Goal: Task Accomplishment & Management: Manage account settings

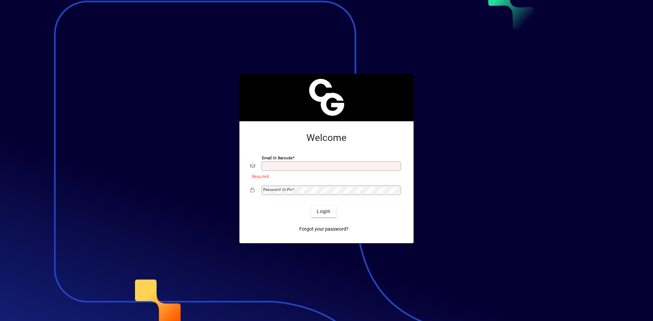
click at [291, 172] on div "Email or Barcode" at bounding box center [326, 166] width 152 height 13
click at [304, 169] on input "Email or Barcode" at bounding box center [331, 166] width 137 height 5
type input "**********"
click at [316, 213] on span "submit" at bounding box center [323, 211] width 25 height 16
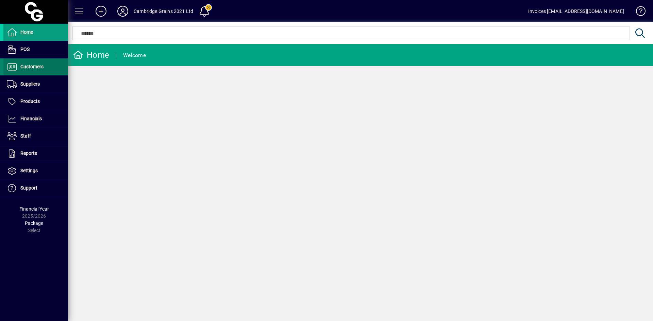
click at [28, 67] on span "Customers" at bounding box center [31, 66] width 23 height 5
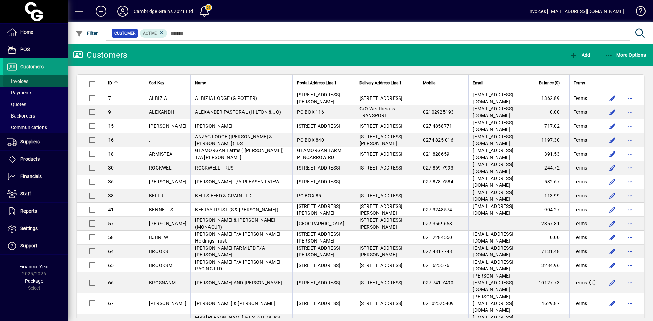
click at [27, 79] on span "Invoices" at bounding box center [17, 81] width 21 height 5
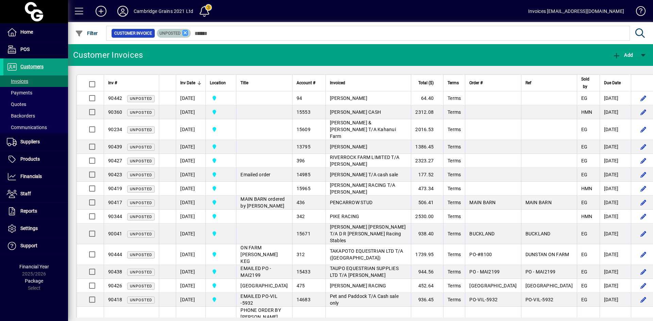
click at [185, 33] on icon at bounding box center [185, 33] width 6 height 6
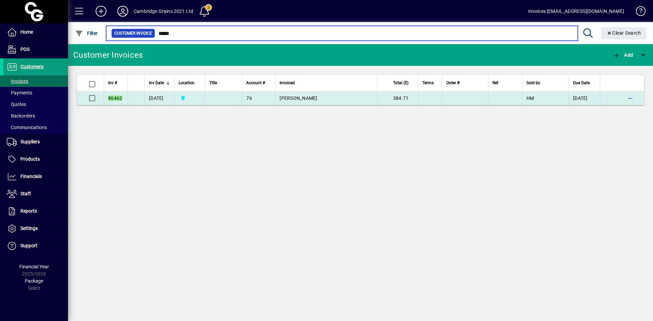
type input "*****"
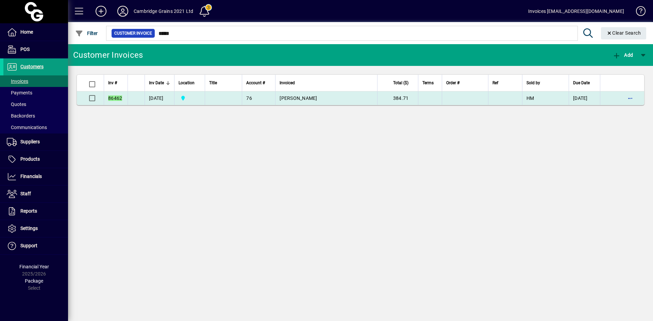
drag, startPoint x: 317, startPoint y: 97, endPoint x: 279, endPoint y: 98, distance: 38.4
click at [279, 98] on td "TRACEY BURKE" at bounding box center [326, 98] width 102 height 14
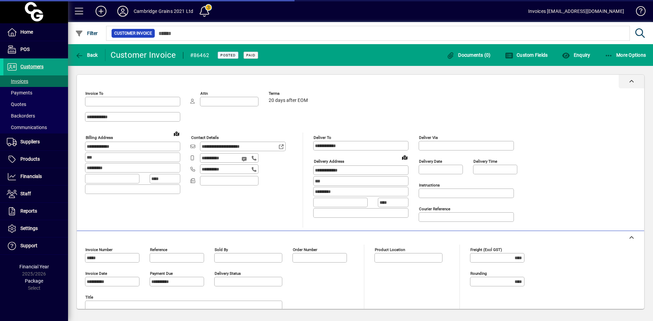
type input "**********"
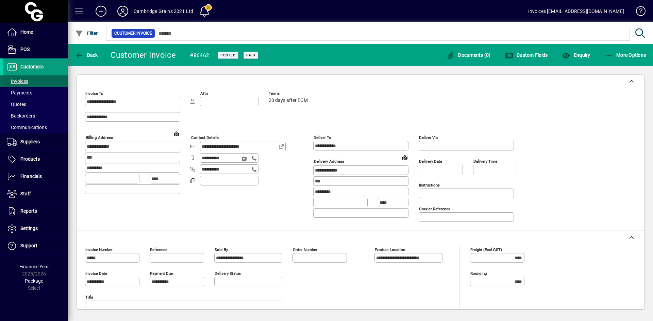
click at [20, 80] on span "Invoices" at bounding box center [17, 81] width 21 height 5
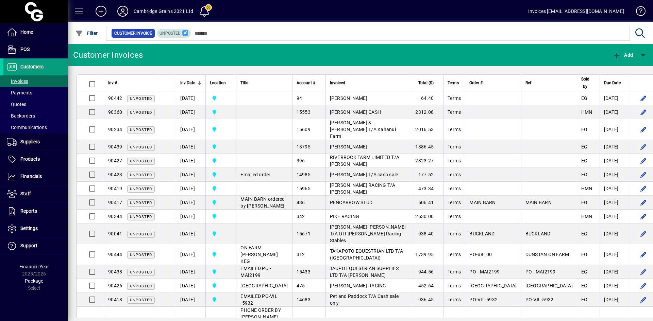
click at [185, 34] on icon at bounding box center [185, 33] width 6 height 6
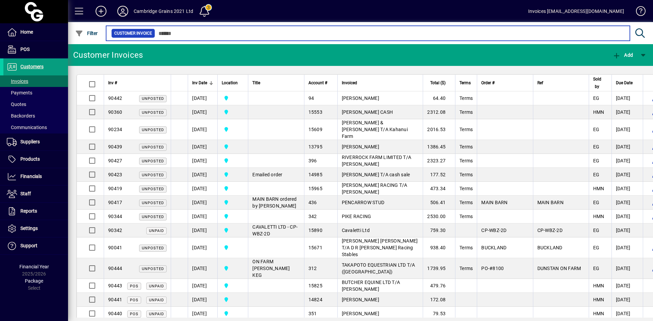
click at [186, 31] on input "text" at bounding box center [389, 34] width 469 height 10
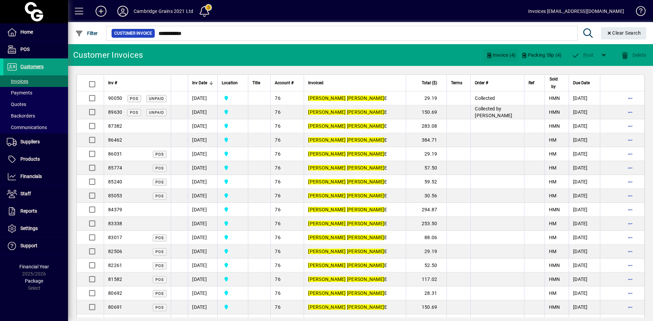
click at [500, 53] on span "Invoice (4)" at bounding box center [501, 55] width 30 height 11
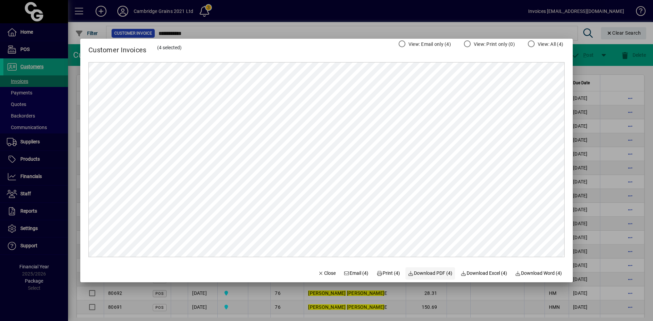
click at [426, 273] on span "Download PDF (4)" at bounding box center [430, 273] width 45 height 7
drag, startPoint x: 316, startPoint y: 273, endPoint x: 318, endPoint y: 269, distance: 4.4
click at [318, 273] on icon "button" at bounding box center [321, 273] width 6 height 5
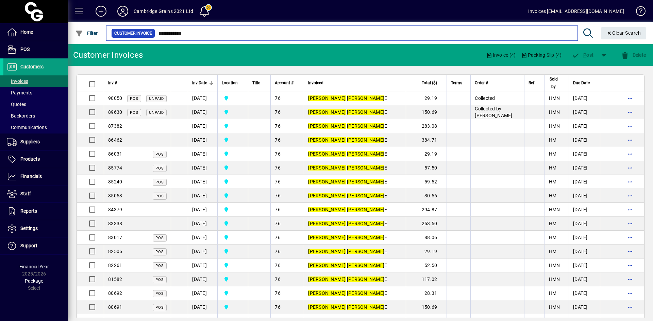
click at [195, 33] on input "**********" at bounding box center [363, 34] width 417 height 10
drag, startPoint x: 194, startPoint y: 33, endPoint x: 148, endPoint y: 32, distance: 45.9
click at [149, 33] on div "**********" at bounding box center [341, 34] width 461 height 10
type input "********"
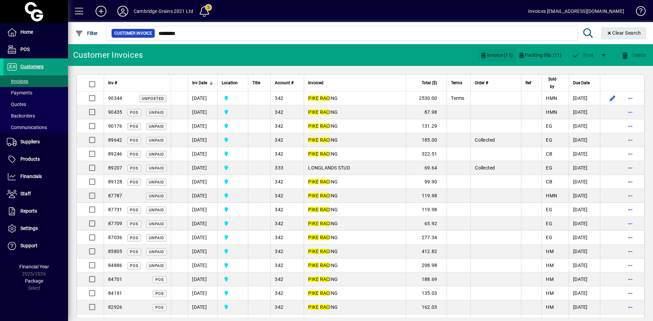
click at [490, 54] on span "Invoice (11)" at bounding box center [496, 55] width 32 height 11
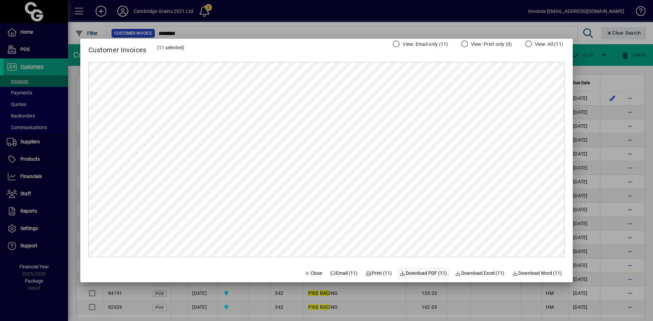
click at [423, 274] on span "Download PDF (11)" at bounding box center [423, 273] width 47 height 7
click at [306, 276] on span "Close" at bounding box center [313, 273] width 18 height 7
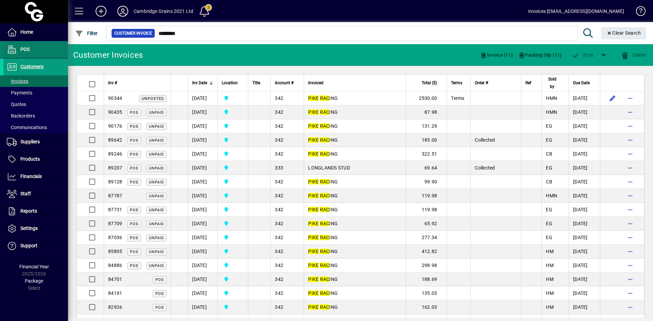
click at [32, 65] on span "Customers" at bounding box center [31, 66] width 23 height 5
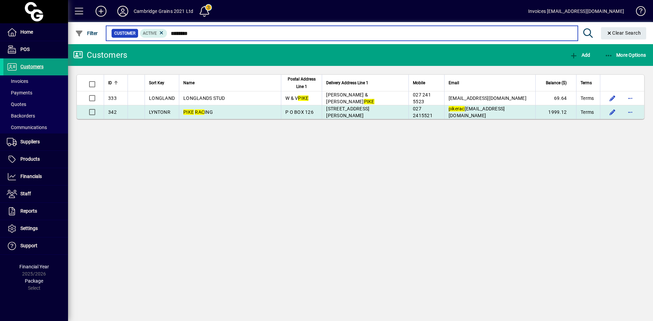
type input "********"
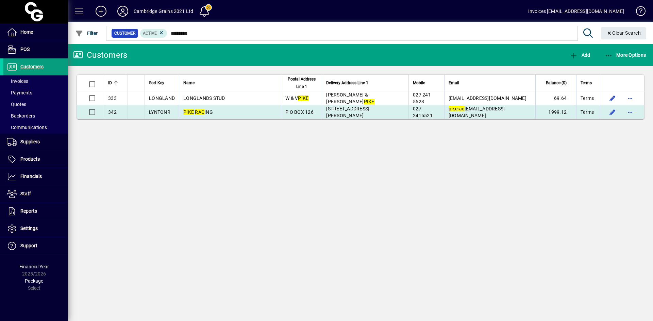
click at [213, 113] on span "PIKE RAC ING" at bounding box center [198, 111] width 30 height 5
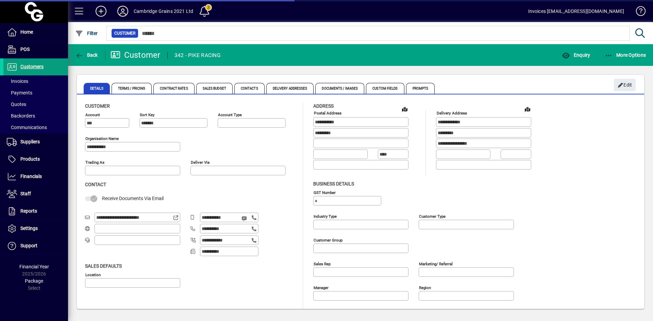
type input "**********"
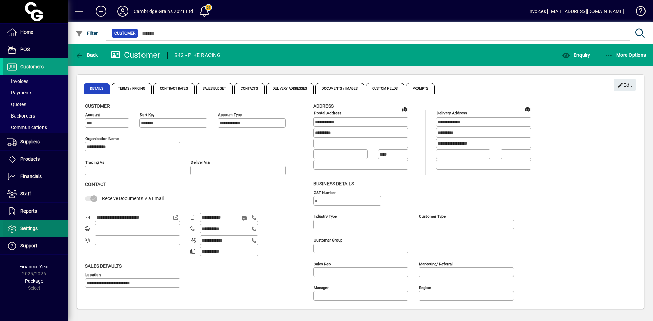
click at [28, 229] on span "Settings" at bounding box center [28, 228] width 17 height 5
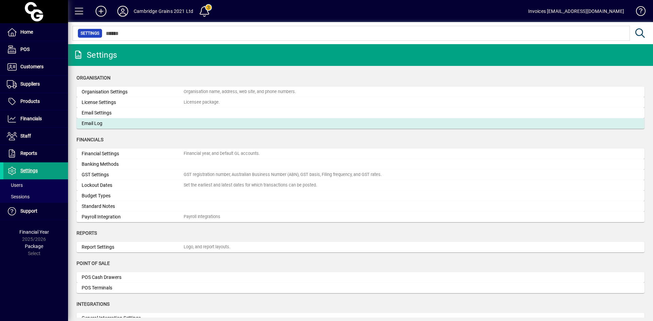
click at [96, 122] on div "Email Log" at bounding box center [133, 123] width 102 height 7
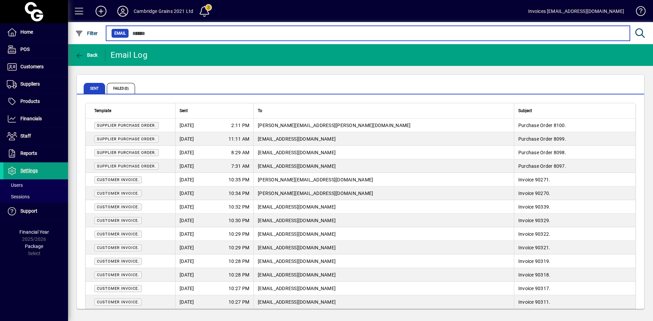
click at [139, 34] on input "text" at bounding box center [376, 34] width 495 height 10
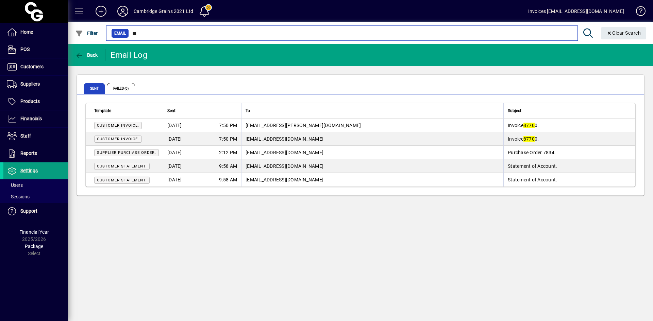
type input "*"
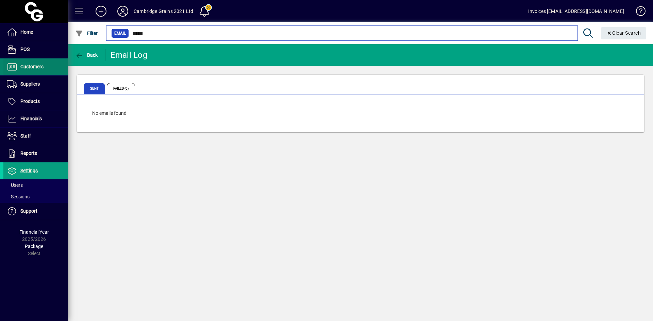
type input "*****"
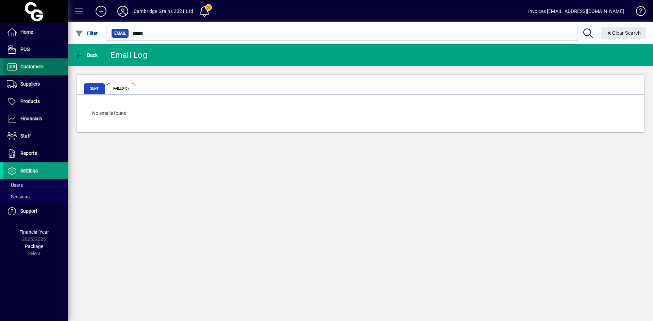
click at [39, 70] on span "Customers" at bounding box center [23, 67] width 40 height 8
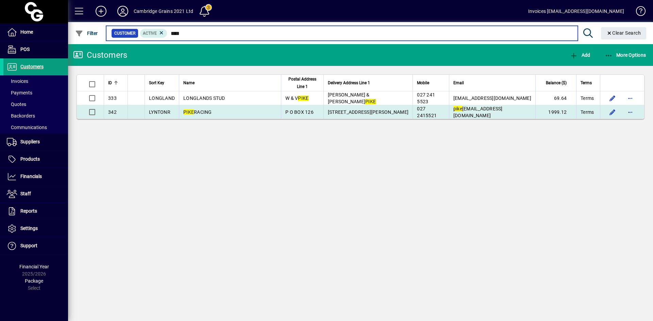
type input "****"
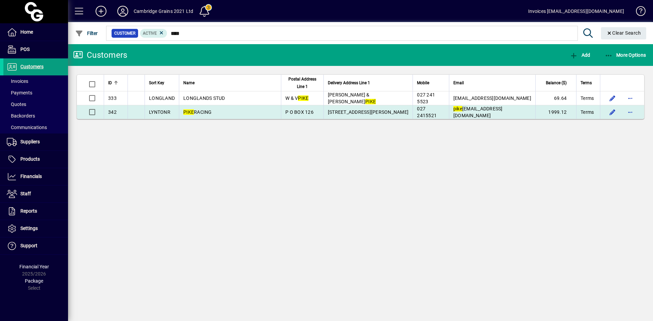
click at [212, 113] on span "PIKE RACING" at bounding box center [197, 111] width 29 height 5
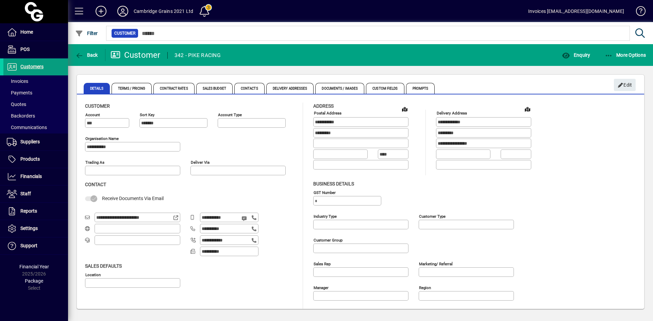
type input "**********"
click at [625, 86] on span "Edit" at bounding box center [625, 85] width 15 height 11
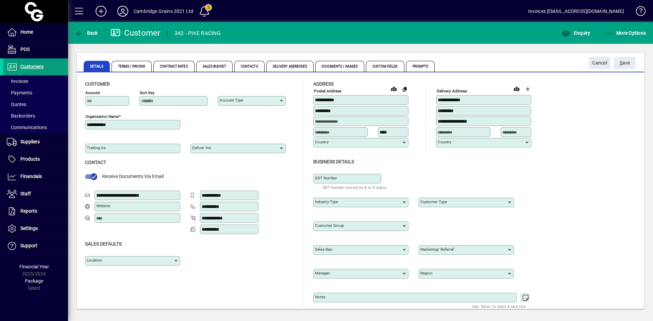
type input "**********"
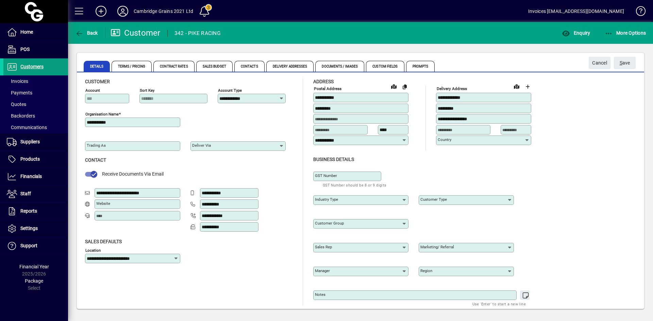
scroll to position [3, 0]
click at [627, 63] on span "S ave" at bounding box center [625, 62] width 11 height 11
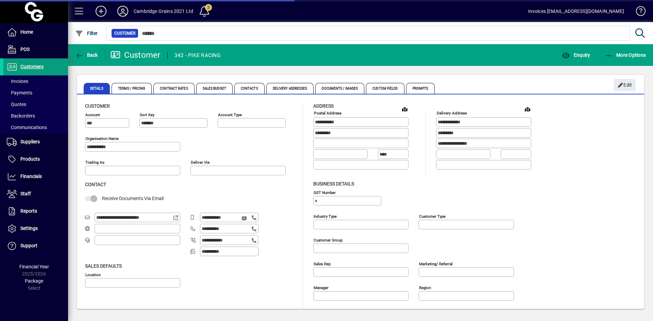
type input "**********"
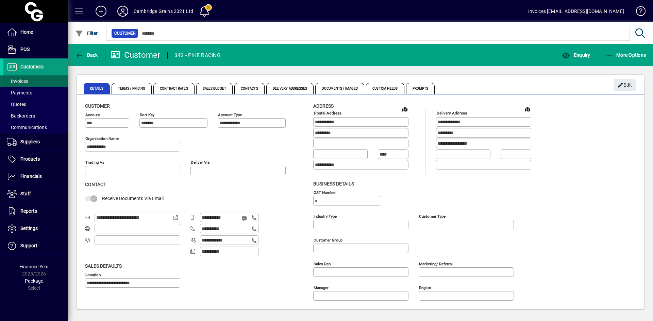
click at [24, 82] on span "Invoices" at bounding box center [17, 81] width 21 height 5
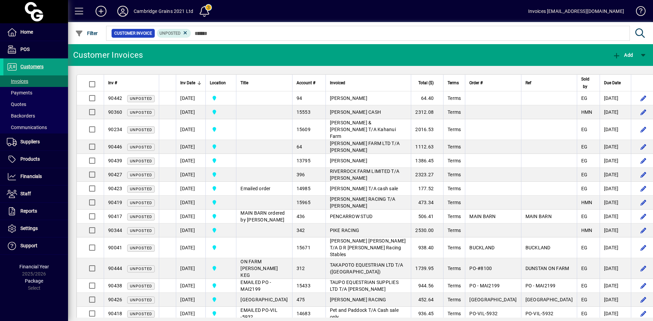
drag, startPoint x: 184, startPoint y: 35, endPoint x: 189, endPoint y: 35, distance: 5.1
click at [184, 35] on icon at bounding box center [185, 33] width 6 height 6
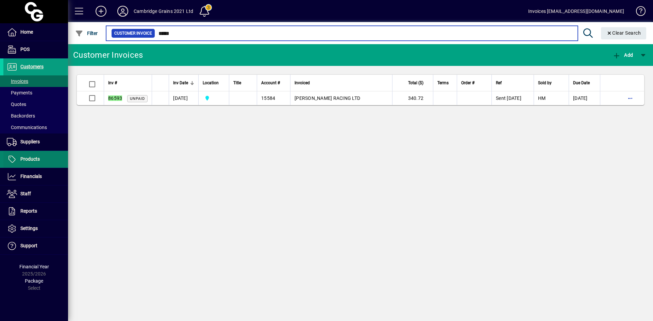
type input "*****"
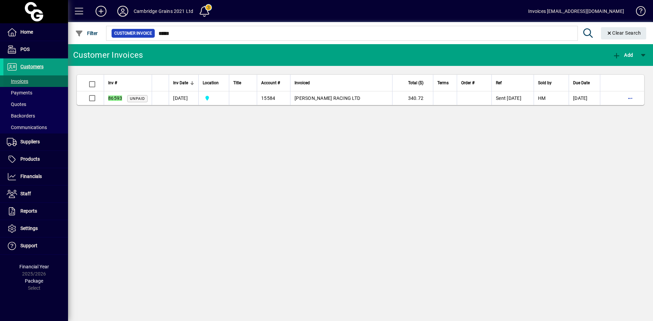
drag, startPoint x: 25, startPoint y: 79, endPoint x: 55, endPoint y: 79, distance: 30.6
click at [25, 79] on span "Invoices" at bounding box center [17, 81] width 21 height 5
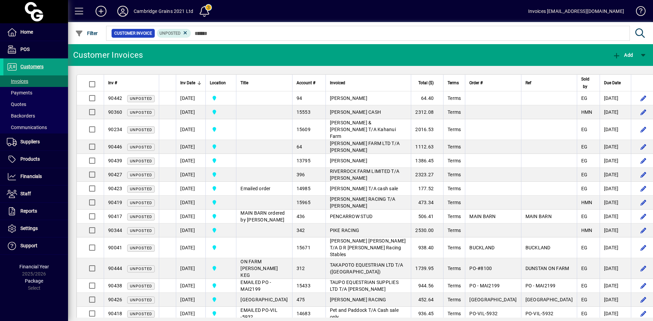
drag, startPoint x: 183, startPoint y: 33, endPoint x: 184, endPoint y: 40, distance: 7.1
click at [184, 33] on icon at bounding box center [185, 33] width 6 height 6
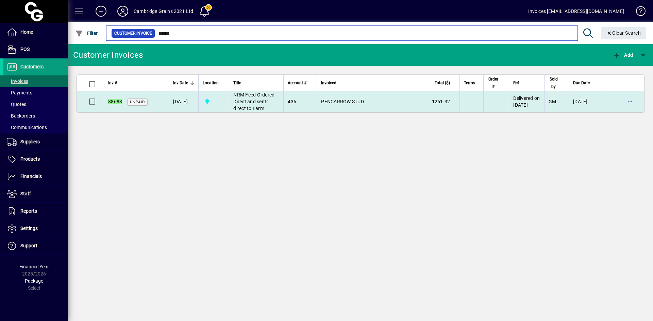
type input "*****"
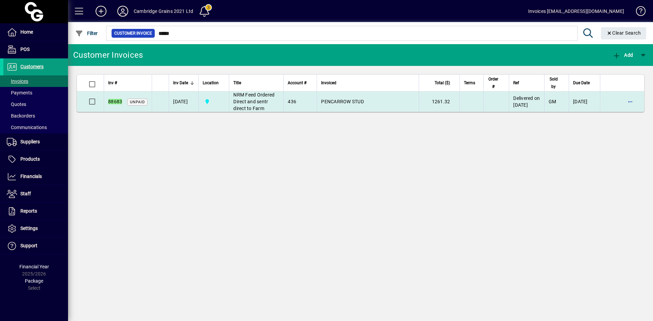
click at [117, 103] on em "88683" at bounding box center [115, 101] width 14 height 5
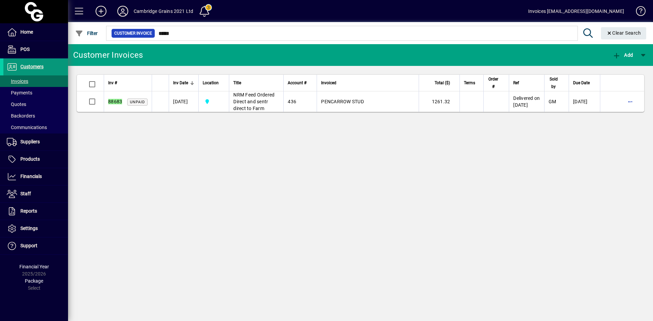
click at [30, 67] on span "Customers" at bounding box center [31, 66] width 23 height 5
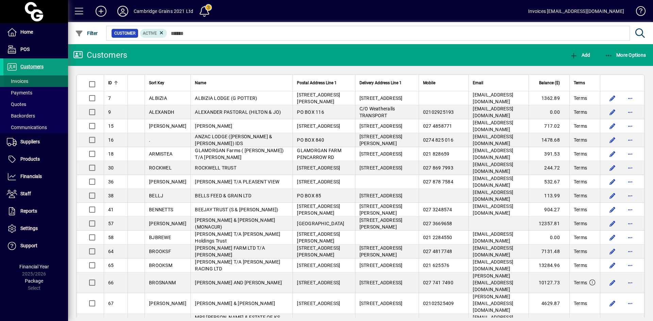
click at [26, 79] on span "Invoices" at bounding box center [17, 81] width 21 height 5
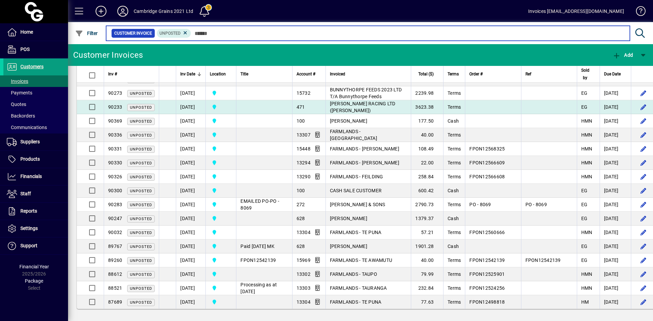
scroll to position [638, 0]
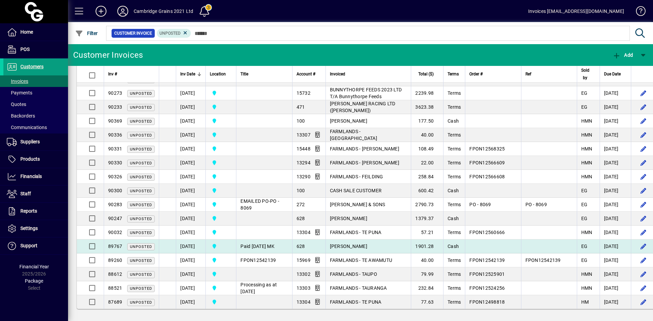
click at [333, 244] on span "CHRIS WOOD" at bounding box center [348, 246] width 37 height 5
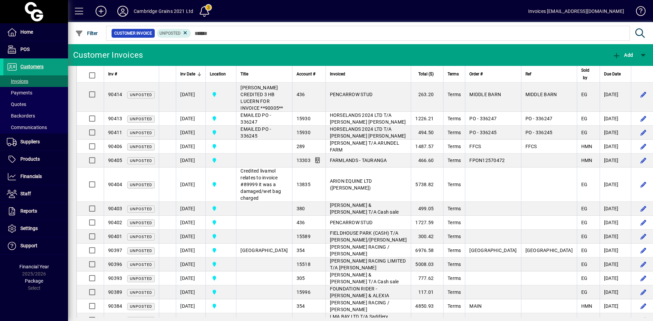
scroll to position [162, 0]
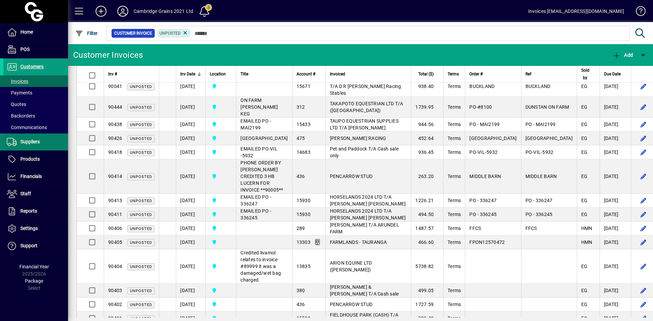
click at [28, 143] on span "Suppliers" at bounding box center [29, 141] width 19 height 5
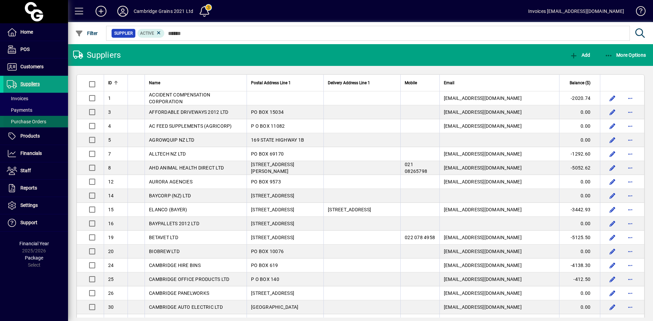
click at [30, 119] on span "Purchase Orders" at bounding box center [26, 121] width 39 height 5
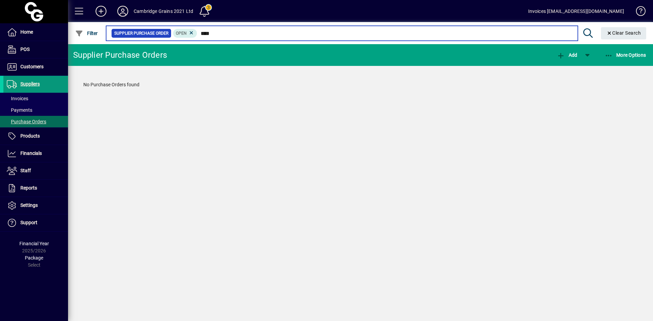
type input "****"
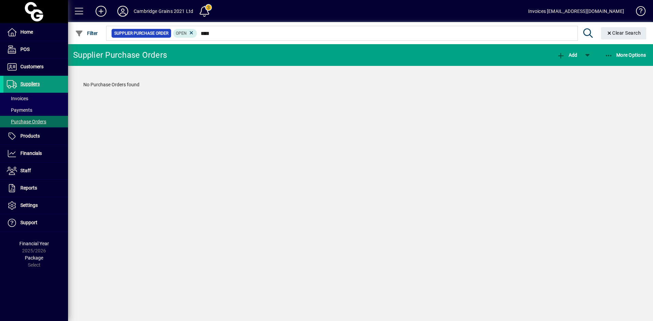
click at [39, 83] on span "Suppliers" at bounding box center [29, 83] width 19 height 5
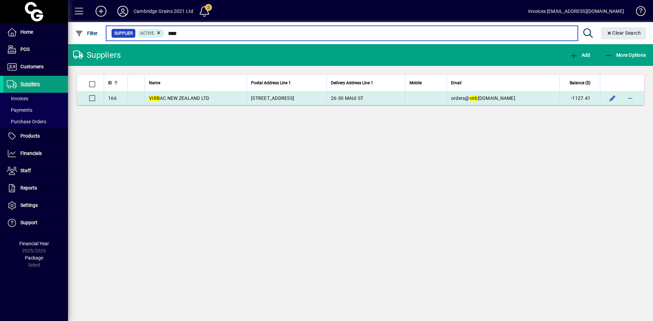
type input "****"
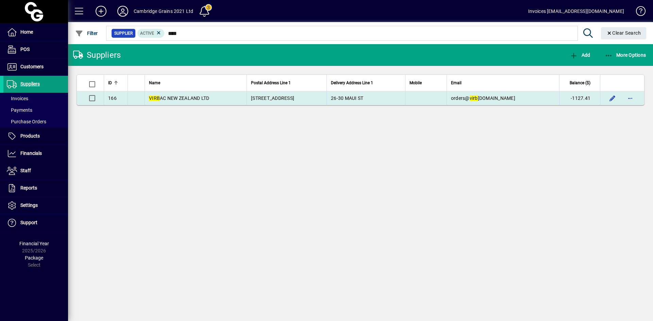
click at [186, 96] on span "VIRB AC NEW ZEALAND LTD" at bounding box center [179, 98] width 61 height 5
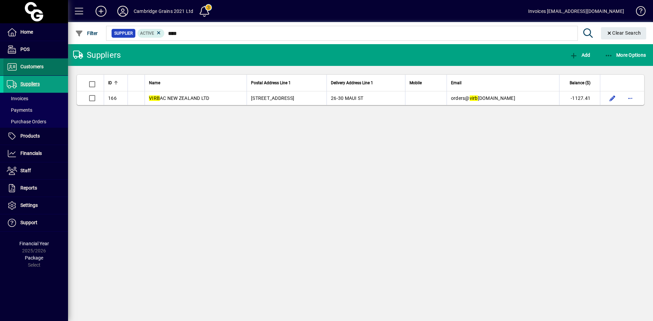
click at [37, 67] on span "Customers" at bounding box center [31, 66] width 23 height 5
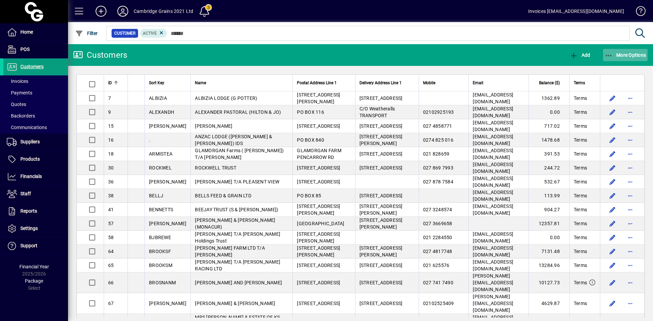
click at [629, 53] on span "More Options" at bounding box center [625, 54] width 41 height 5
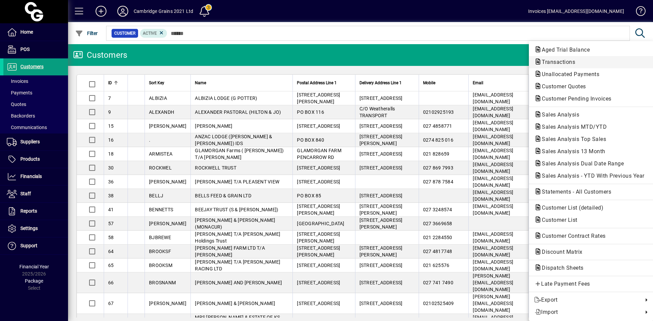
click at [550, 62] on span "Transactions" at bounding box center [556, 62] width 44 height 6
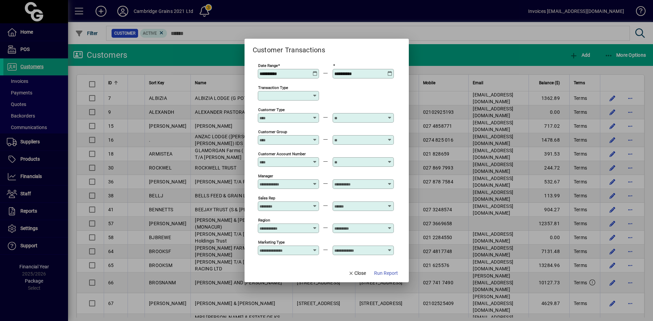
click at [314, 71] on icon at bounding box center [314, 71] width 5 height 0
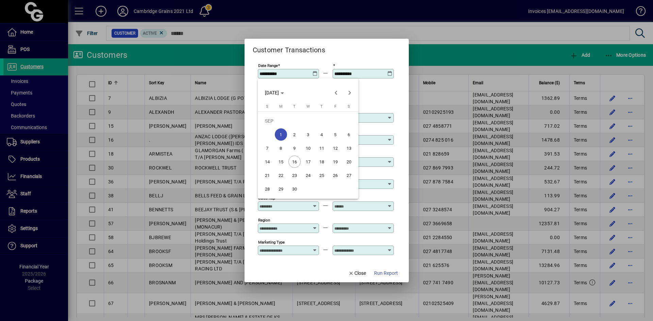
click at [295, 162] on span "16" at bounding box center [294, 162] width 12 height 12
type input "**********"
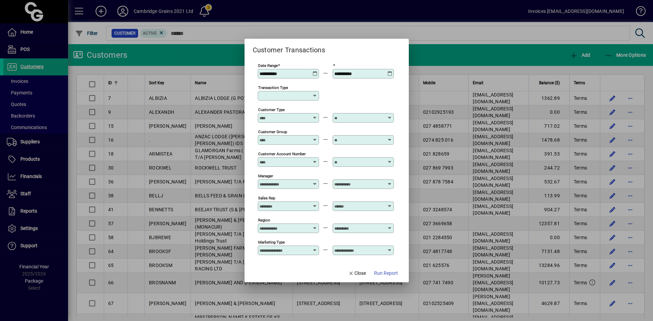
drag, startPoint x: 361, startPoint y: 274, endPoint x: 344, endPoint y: 259, distance: 23.4
click at [361, 274] on span "Close" at bounding box center [357, 273] width 18 height 7
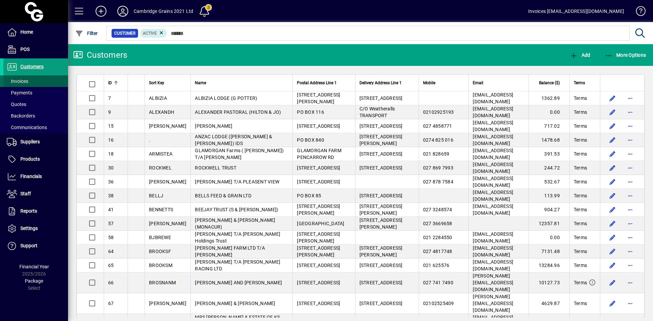
click at [20, 81] on span "Invoices" at bounding box center [17, 81] width 21 height 5
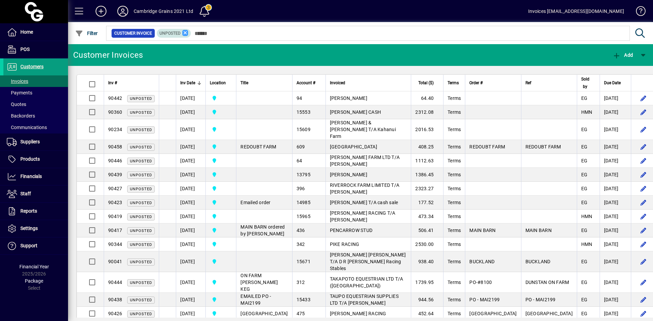
click at [186, 33] on icon at bounding box center [185, 33] width 6 height 6
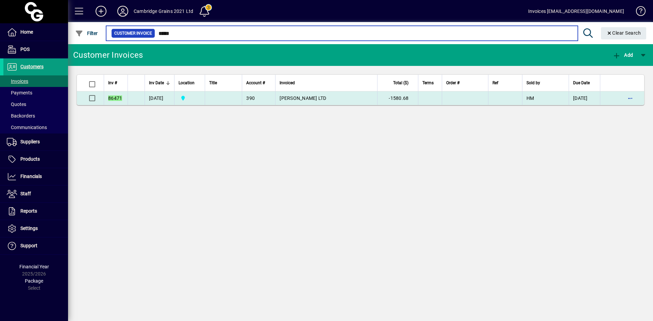
type input "*****"
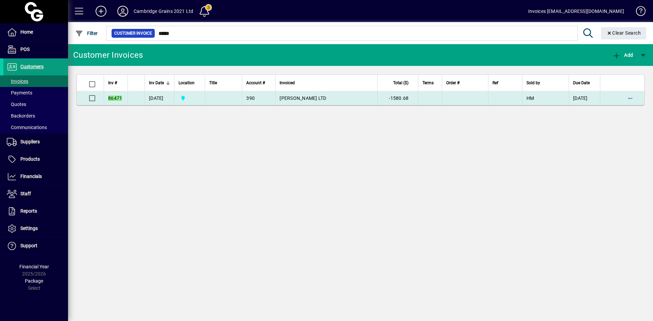
click at [167, 100] on td "[DATE]" at bounding box center [160, 98] width 30 height 14
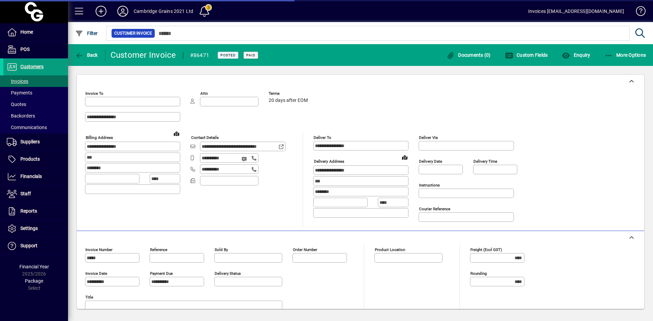
type input "**********"
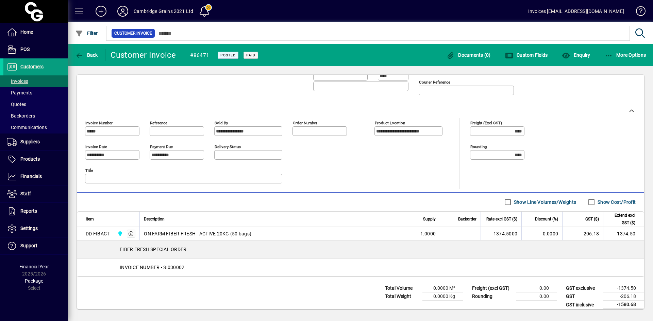
scroll to position [133, 0]
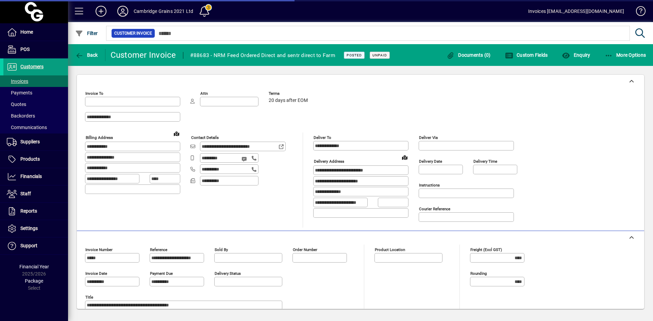
type input "**********"
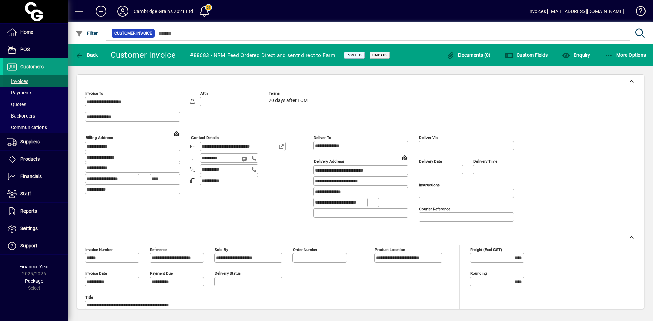
drag, startPoint x: 21, startPoint y: 80, endPoint x: 43, endPoint y: 81, distance: 22.5
click at [21, 80] on span "Invoices" at bounding box center [17, 81] width 21 height 5
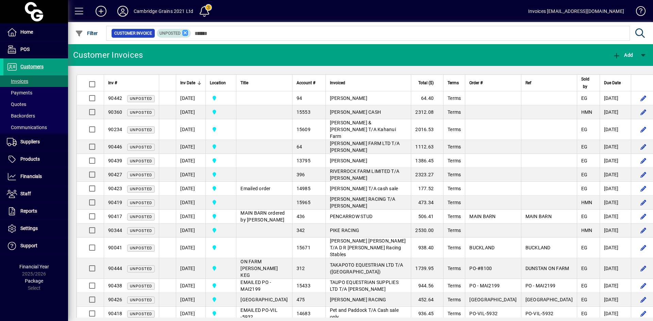
click at [184, 32] on icon at bounding box center [185, 33] width 6 height 6
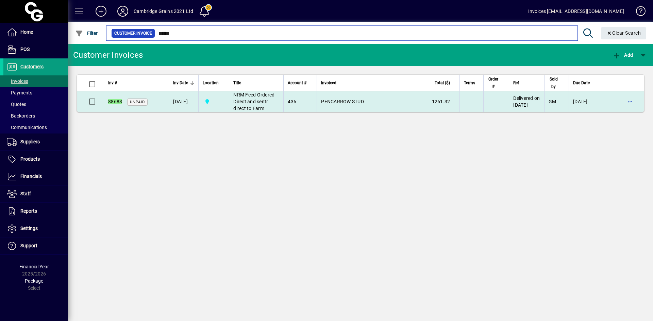
type input "*****"
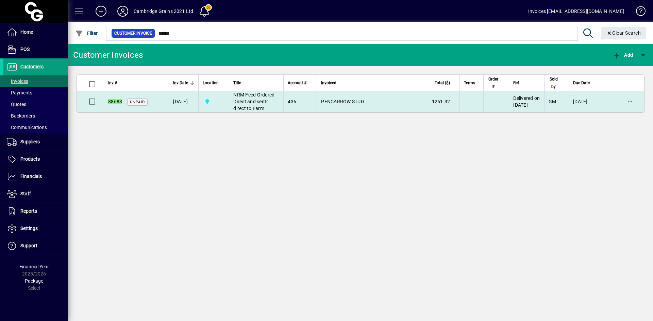
click at [255, 107] on span "NRM Feed Ordered Direct and sentr direct to Farm" at bounding box center [253, 101] width 41 height 19
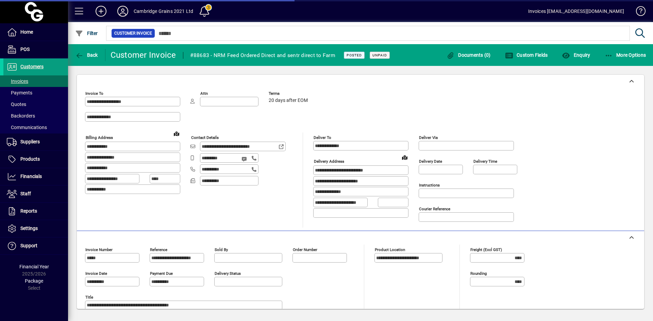
type input "**********"
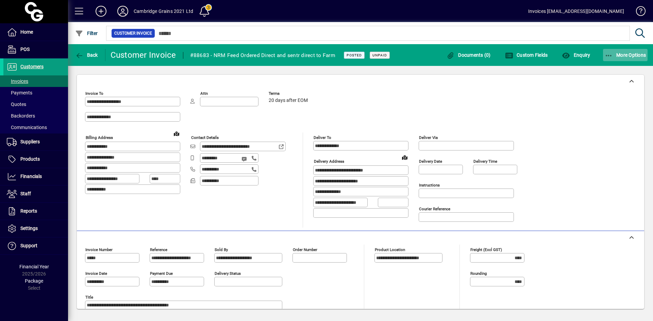
click at [627, 54] on span "More Options" at bounding box center [625, 54] width 41 height 5
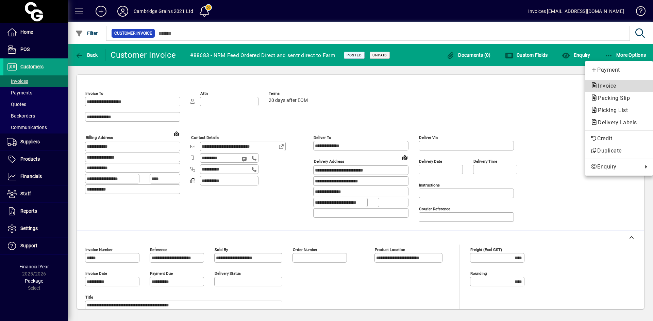
click at [609, 83] on span "Invoice" at bounding box center [604, 86] width 29 height 6
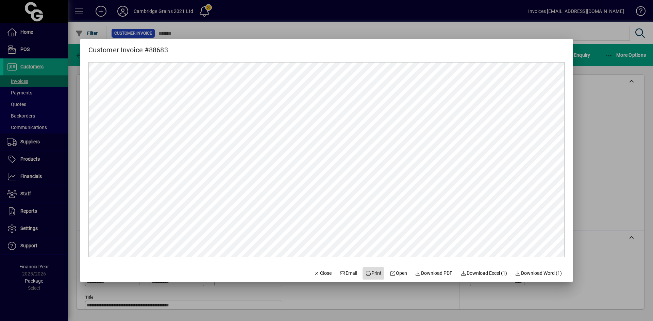
click at [371, 272] on span "Print" at bounding box center [373, 273] width 16 height 7
drag, startPoint x: 425, startPoint y: 273, endPoint x: 422, endPoint y: 274, distance: 3.7
click at [425, 273] on span "Download PDF" at bounding box center [433, 273] width 37 height 7
click at [428, 274] on span "Download PDF" at bounding box center [433, 273] width 37 height 7
click at [314, 275] on span "Close" at bounding box center [323, 273] width 18 height 7
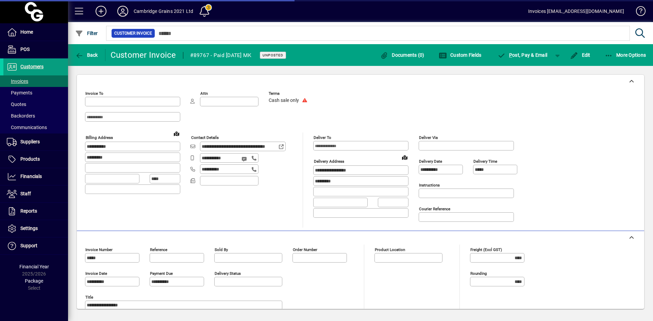
type input "**********"
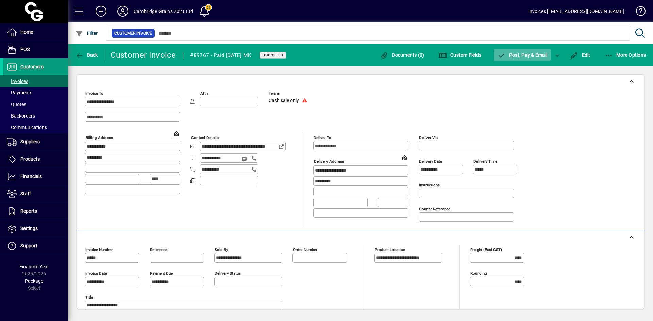
click at [526, 55] on span "P ost, Pay & Email" at bounding box center [522, 54] width 50 height 5
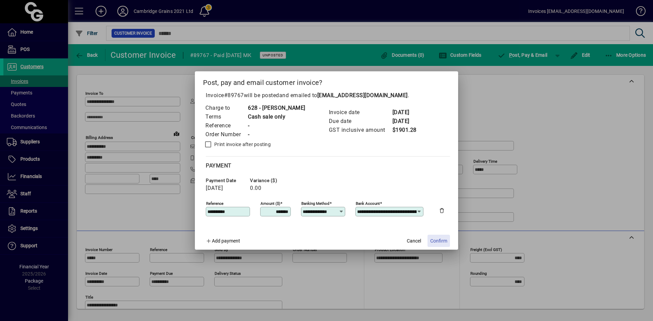
click at [440, 241] on span "Confirm" at bounding box center [438, 241] width 17 height 7
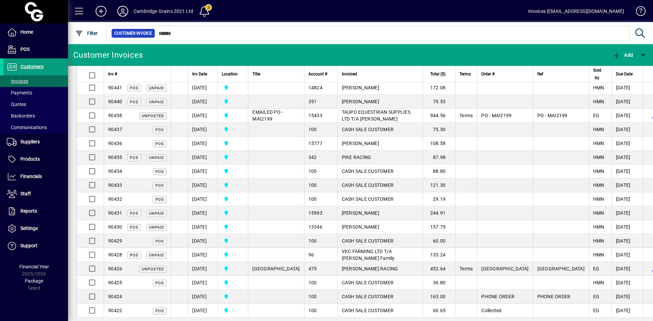
scroll to position [306, 0]
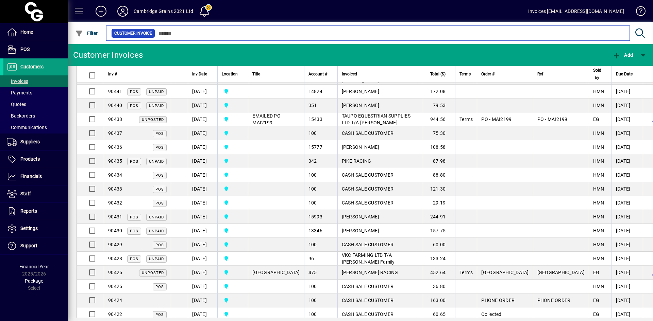
click at [191, 34] on input "text" at bounding box center [389, 34] width 469 height 10
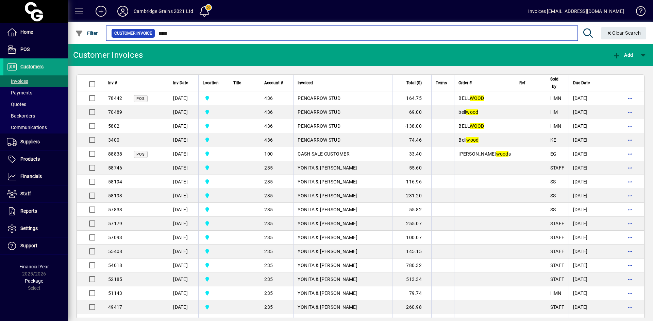
drag, startPoint x: 182, startPoint y: 34, endPoint x: 168, endPoint y: 27, distance: 15.5
click at [151, 32] on div "Customer Invoice ****" at bounding box center [341, 34] width 461 height 10
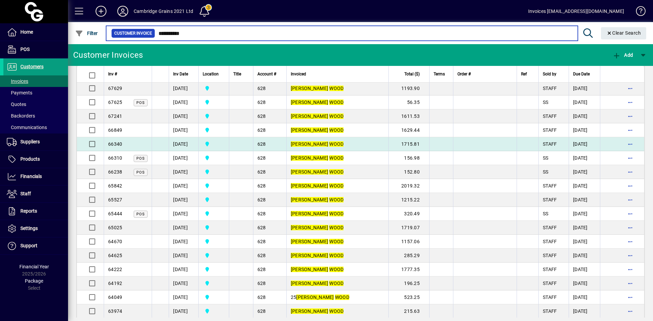
scroll to position [476, 0]
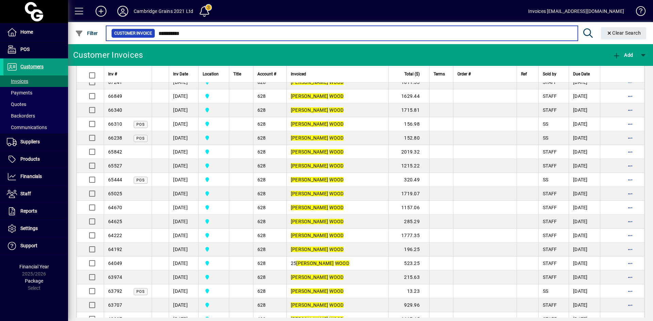
drag, startPoint x: 200, startPoint y: 35, endPoint x: 142, endPoint y: 21, distance: 60.1
click at [141, 29] on mat-form-field "**********" at bounding box center [377, 33] width 544 height 22
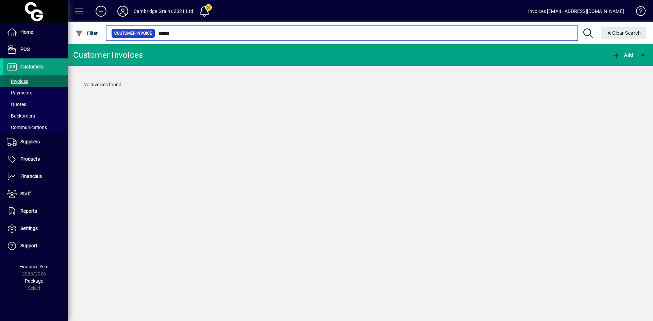
type input "*****"
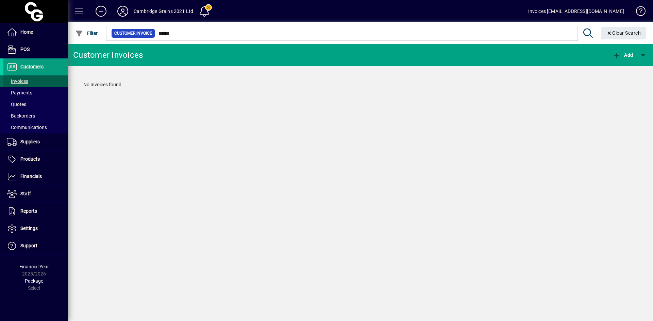
click at [26, 80] on span "Invoices" at bounding box center [17, 81] width 21 height 5
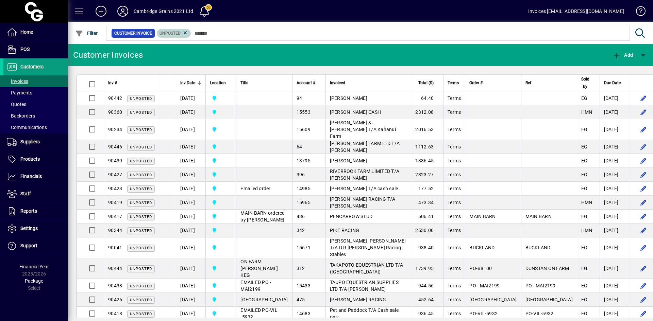
drag, startPoint x: 185, startPoint y: 33, endPoint x: 199, endPoint y: 29, distance: 15.1
click at [185, 33] on icon at bounding box center [185, 33] width 6 height 6
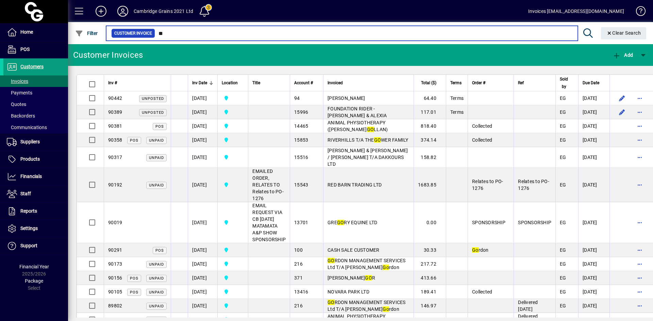
type input "*"
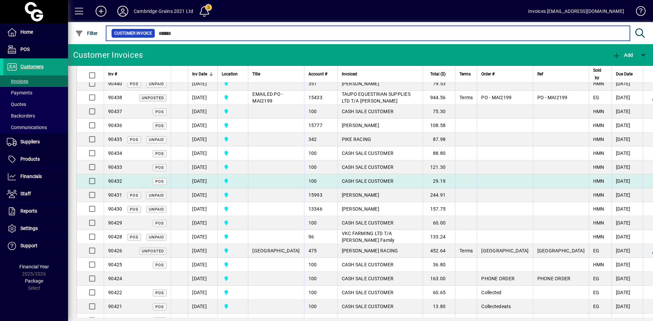
scroll to position [340, 0]
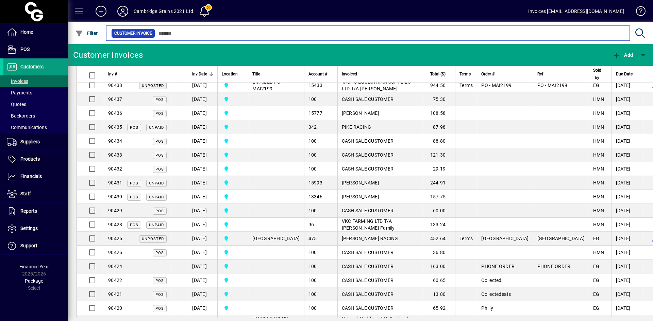
drag, startPoint x: 189, startPoint y: 35, endPoint x: 122, endPoint y: 34, distance: 67.3
click at [122, 34] on div "Customer Invoice" at bounding box center [367, 34] width 513 height 10
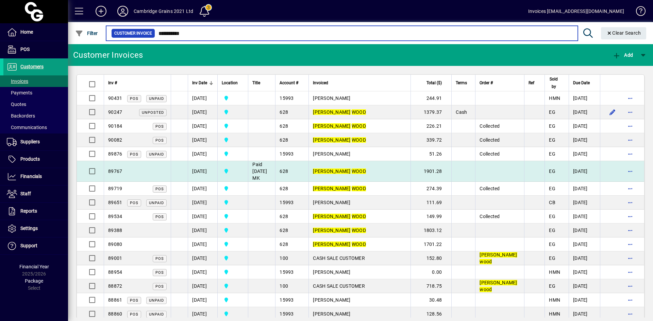
type input "**********"
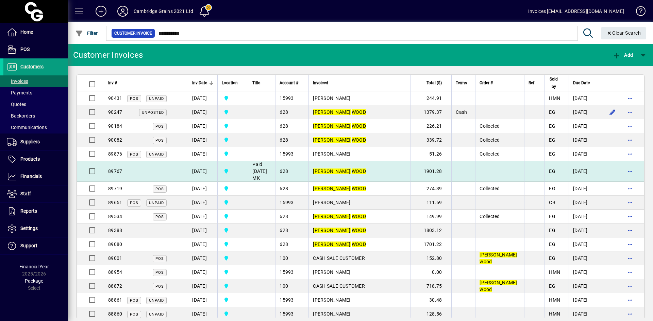
click at [267, 171] on span "Paid 12/09/2025 MK" at bounding box center [259, 171] width 15 height 19
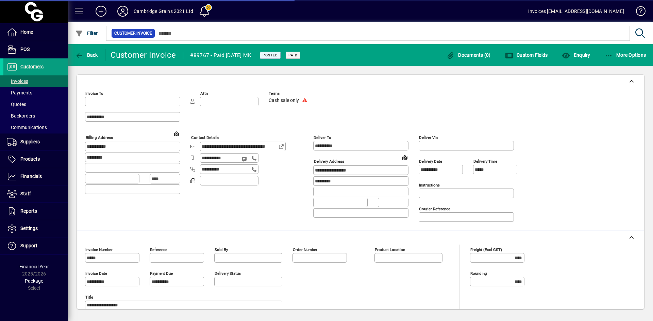
type input "**********"
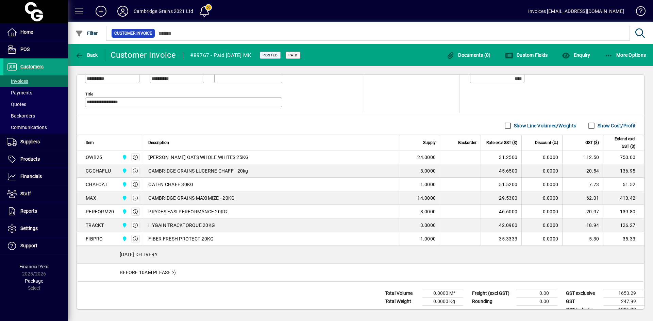
scroll to position [204, 0]
drag, startPoint x: 84, startPoint y: 156, endPoint x: 103, endPoint y: 159, distance: 18.9
click at [103, 159] on td "OWB25 Cambridge Grains 2021 Ltd" at bounding box center [110, 157] width 67 height 14
copy div "OWB25"
drag, startPoint x: 84, startPoint y: 171, endPoint x: 111, endPoint y: 171, distance: 27.2
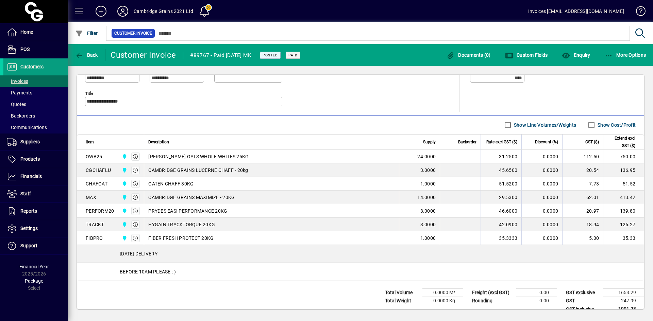
click at [111, 171] on td "CGCHAFLU Cambridge Grains 2021 Ltd" at bounding box center [110, 171] width 67 height 14
copy div "CGCHAFLU"
drag, startPoint x: 85, startPoint y: 183, endPoint x: 110, endPoint y: 185, distance: 24.9
click at [109, 184] on td "CHAFOAT Cambridge Grains 2021 Ltd" at bounding box center [110, 184] width 67 height 14
copy div "CHAFOAT"
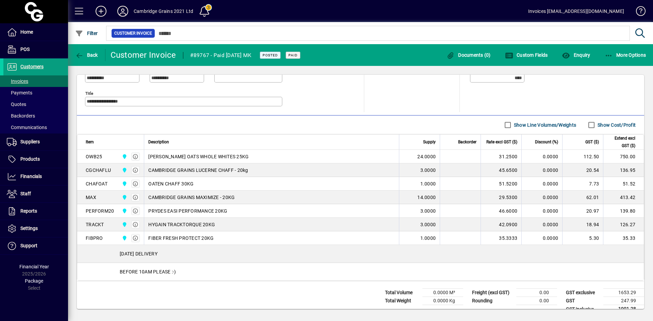
drag, startPoint x: 84, startPoint y: 197, endPoint x: 98, endPoint y: 197, distance: 13.9
click at [98, 197] on td "MAX Cambridge Grains 2021 Ltd" at bounding box center [110, 198] width 67 height 14
copy div "MAX"
drag, startPoint x: 85, startPoint y: 211, endPoint x: 122, endPoint y: 213, distance: 36.8
click at [122, 213] on td "PERFORM20 Cambridge Grains 2021 Ltd" at bounding box center [110, 211] width 67 height 14
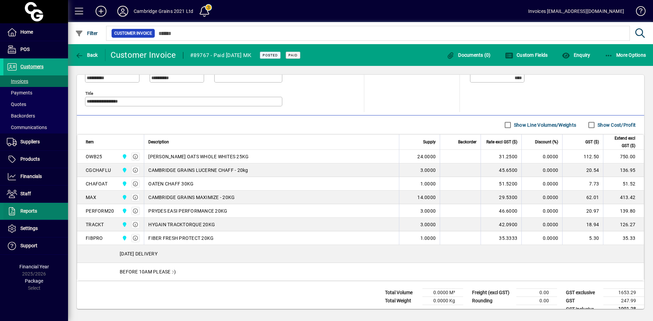
copy div "PERFORM20"
drag, startPoint x: 85, startPoint y: 226, endPoint x: 106, endPoint y: 226, distance: 21.1
click at [106, 226] on td "TRACKT Cambridge Grains 2021 Ltd" at bounding box center [110, 225] width 67 height 14
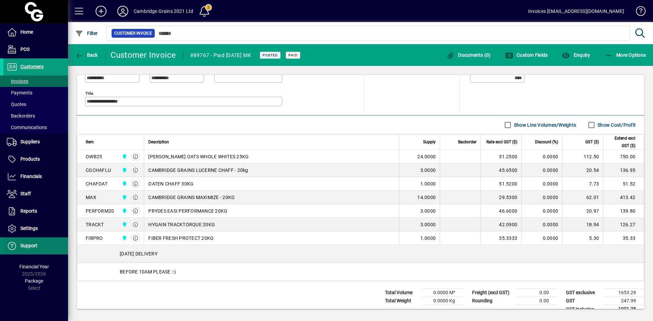
copy div "TRACKT"
drag, startPoint x: 85, startPoint y: 238, endPoint x: 103, endPoint y: 240, distance: 18.1
click at [103, 240] on td "FIBPRO Cambridge Grains 2021 Ltd" at bounding box center [110, 239] width 67 height 14
copy div "FIBPRO"
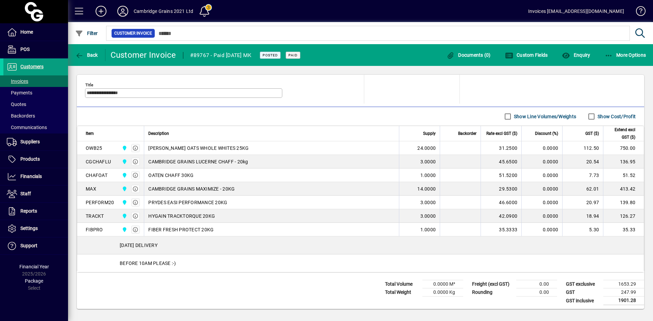
scroll to position [215, 0]
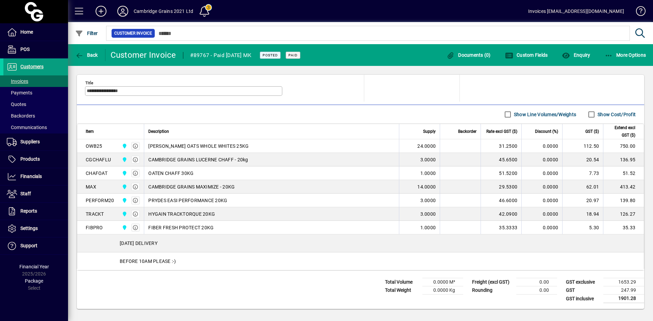
drag, startPoint x: 115, startPoint y: 244, endPoint x: 172, endPoint y: 244, distance: 57.1
click at [172, 244] on div "THURSDAY DELIVERY" at bounding box center [360, 244] width 567 height 18
copy div "THURSDAY DELIVERY"
drag, startPoint x: 114, startPoint y: 260, endPoint x: 210, endPoint y: 260, distance: 95.9
click at [210, 260] on div "BEFORE 10AM PLEASE :-)" at bounding box center [360, 262] width 567 height 18
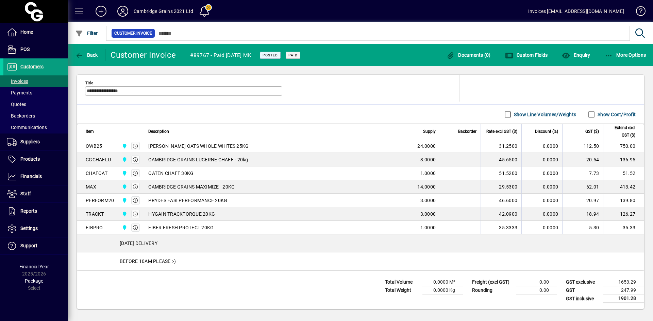
copy div "BEFORE 10AM PLEASE :-)"
click at [34, 157] on span "Products" at bounding box center [29, 158] width 19 height 5
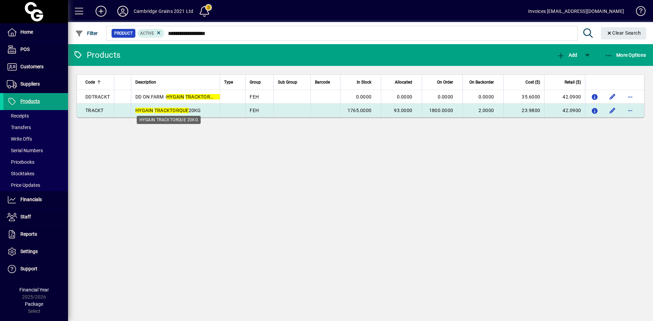
type input "**********"
click at [154, 110] on em "TRACKTORQUE" at bounding box center [171, 110] width 34 height 5
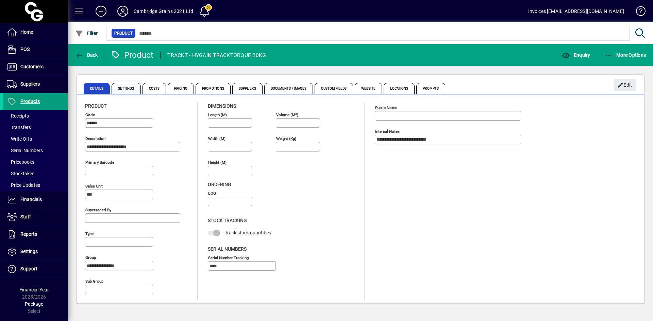
click at [126, 91] on span "Settings" at bounding box center [126, 88] width 29 height 11
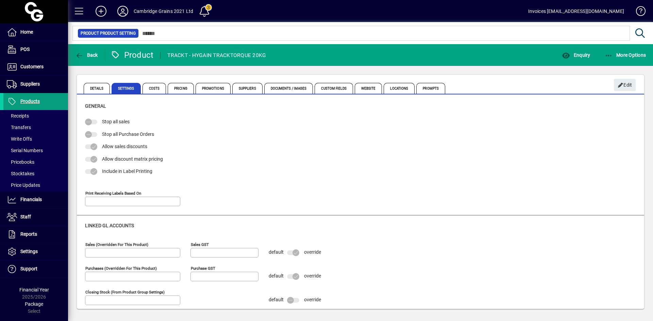
type input "**********"
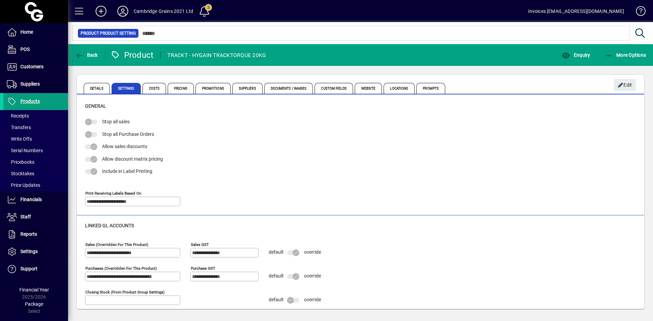
type input "**********"
click at [566, 52] on icon "button" at bounding box center [566, 55] width 9 height 7
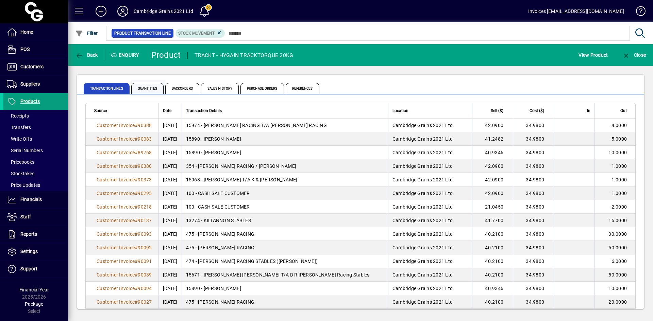
click at [148, 90] on span "Quantities" at bounding box center [147, 88] width 32 height 11
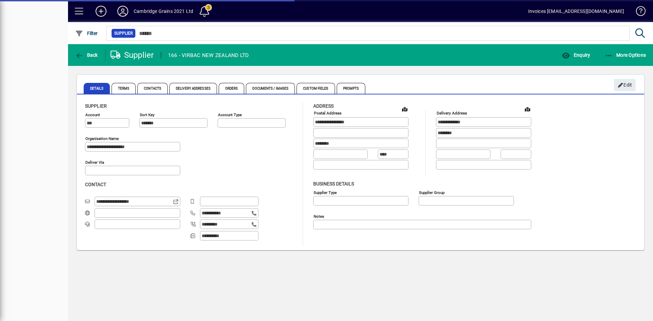
type input "**********"
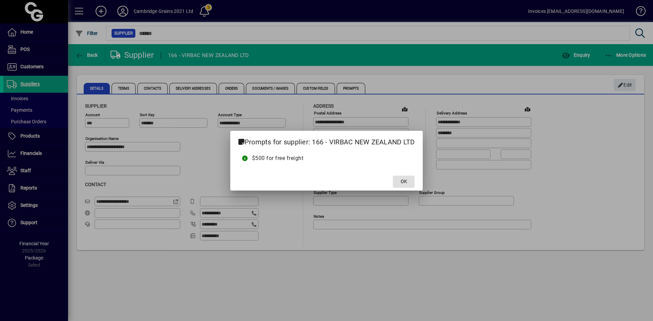
click at [404, 182] on span "OK" at bounding box center [404, 181] width 6 height 7
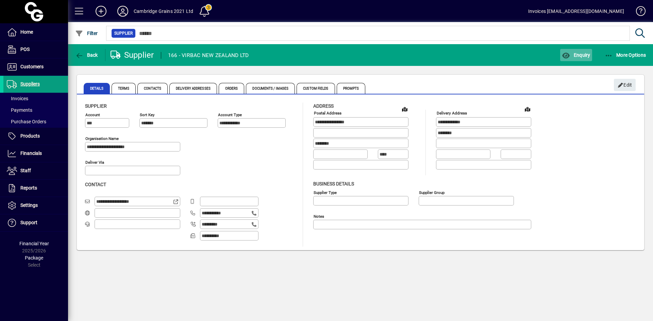
click at [579, 55] on span "Enquiry" at bounding box center [576, 54] width 28 height 5
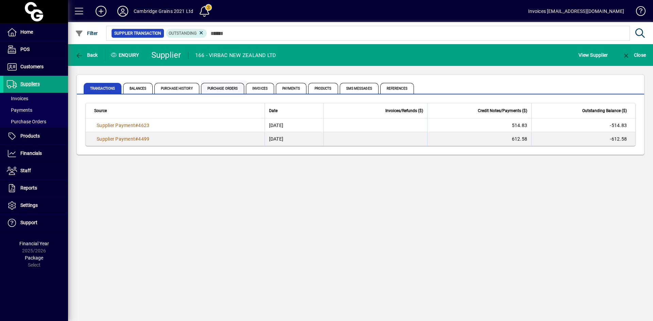
click at [230, 88] on span "Purchase Orders" at bounding box center [223, 88] width 44 height 11
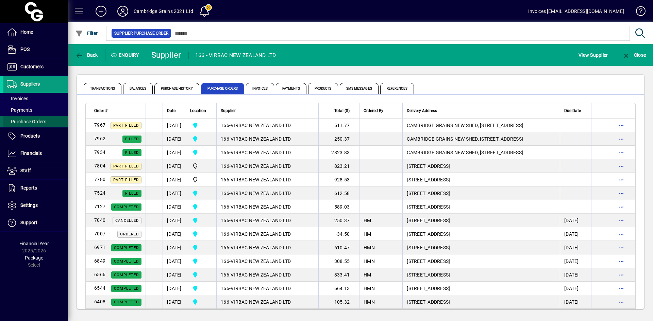
click at [32, 123] on span "Purchase Orders" at bounding box center [26, 121] width 39 height 5
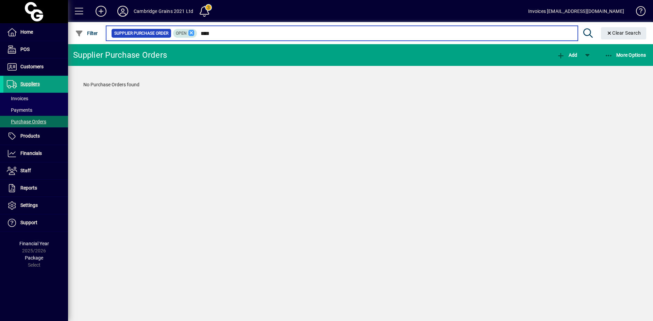
type input "****"
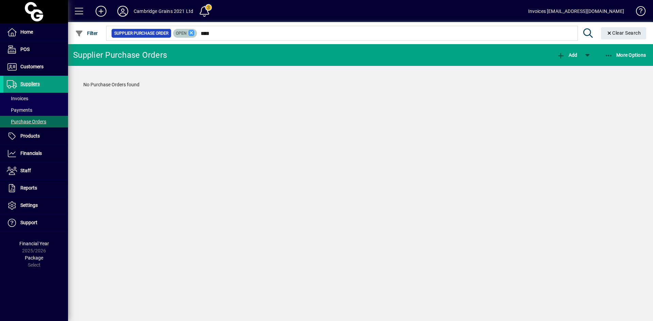
click at [191, 34] on icon at bounding box center [191, 33] width 6 height 6
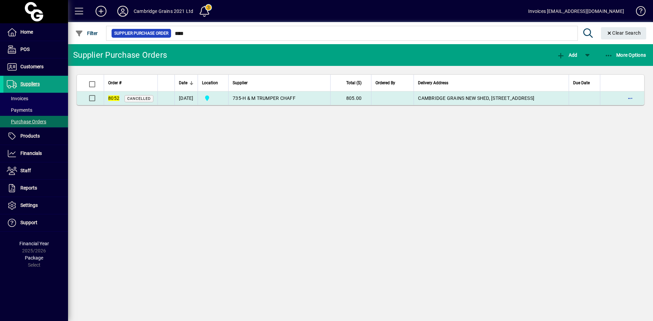
click at [135, 99] on span "Cancelled" at bounding box center [138, 99] width 23 height 4
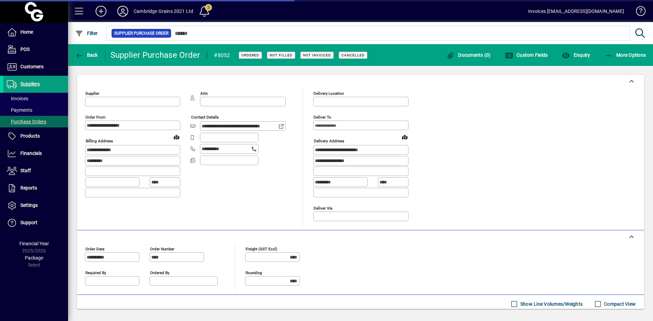
type input "**********"
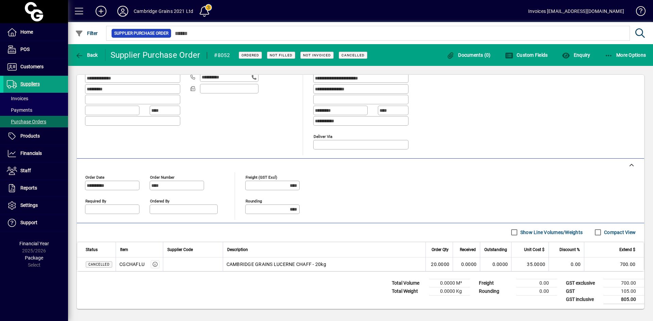
scroll to position [73, 0]
click at [20, 124] on span "Purchase Orders" at bounding box center [26, 121] width 39 height 5
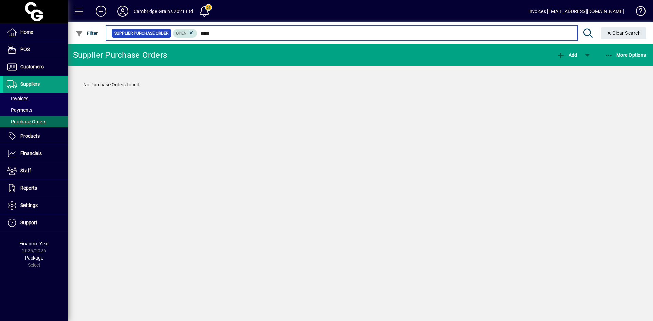
type input "****"
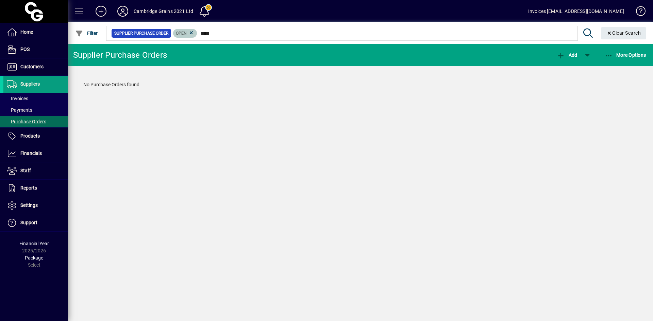
click at [195, 32] on mat-chip "Open" at bounding box center [185, 33] width 24 height 9
click at [191, 32] on icon at bounding box center [191, 33] width 6 height 6
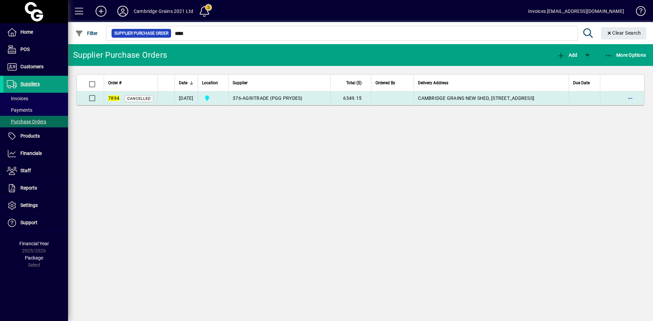
click at [191, 98] on td "[DATE]" at bounding box center [185, 98] width 23 height 14
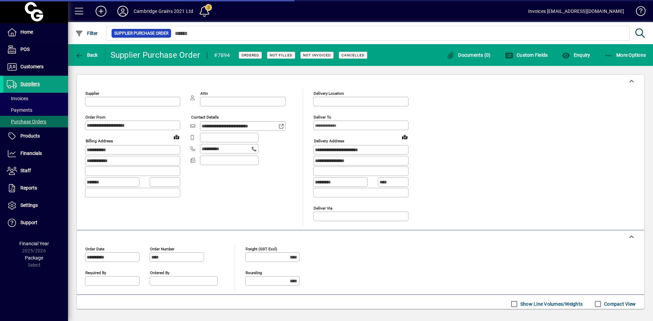
type input "**********"
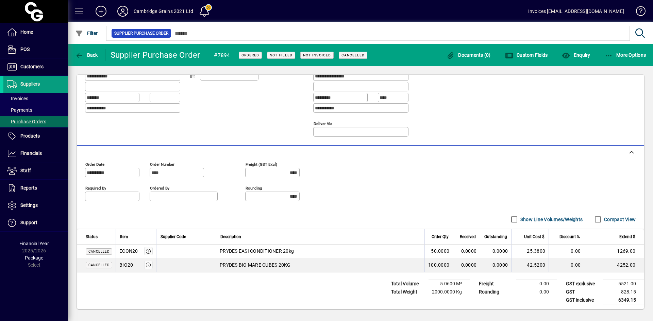
scroll to position [86, 0]
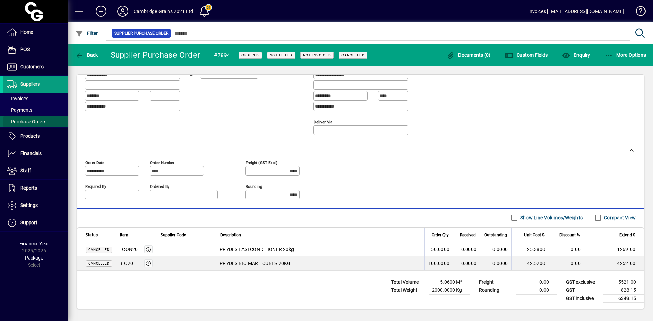
click at [33, 119] on span "Purchase Orders" at bounding box center [26, 121] width 39 height 5
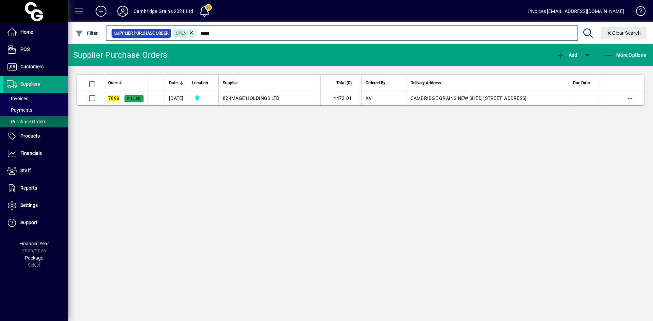
type input "****"
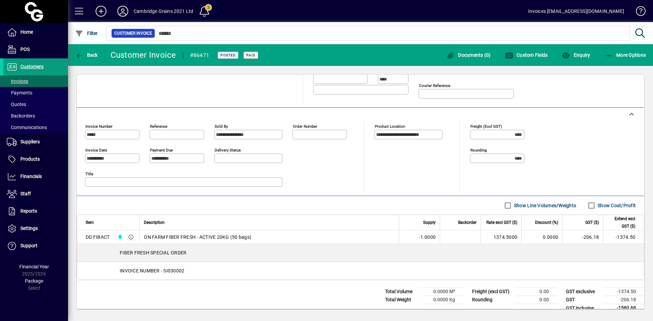
scroll to position [133, 0]
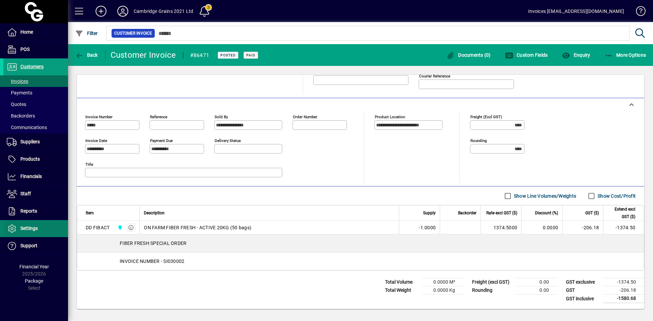
click at [29, 228] on span "Settings" at bounding box center [28, 228] width 17 height 5
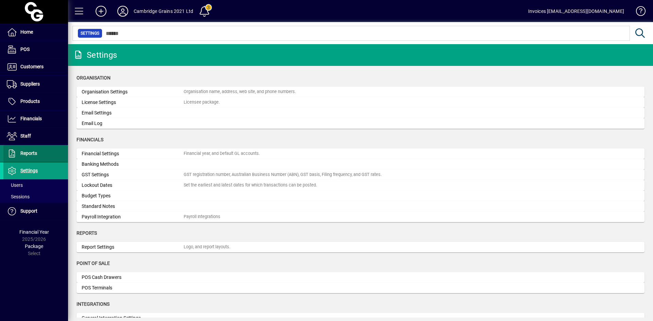
click at [30, 154] on span "Reports" at bounding box center [28, 153] width 17 height 5
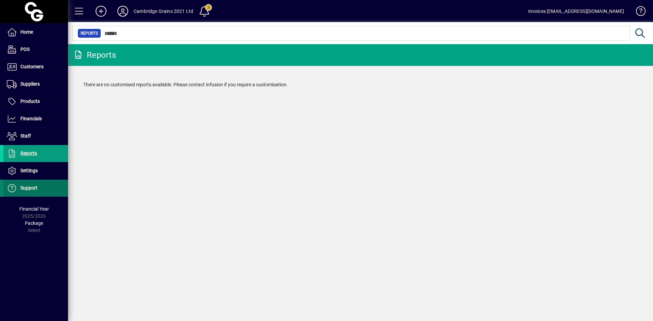
click at [31, 186] on span "Support" at bounding box center [28, 187] width 17 height 5
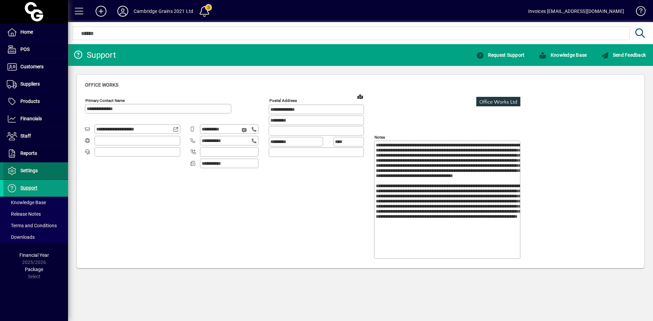
click at [30, 169] on span "Settings" at bounding box center [28, 170] width 17 height 5
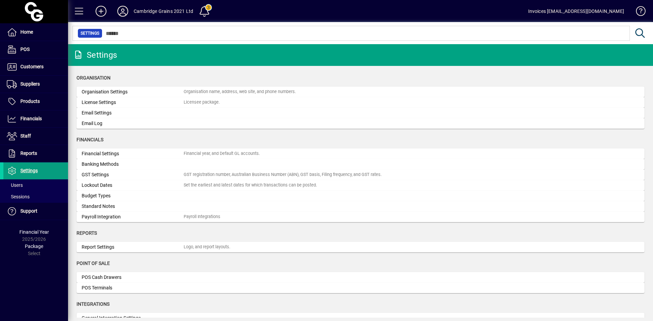
click at [29, 30] on span "Home" at bounding box center [26, 31] width 13 height 5
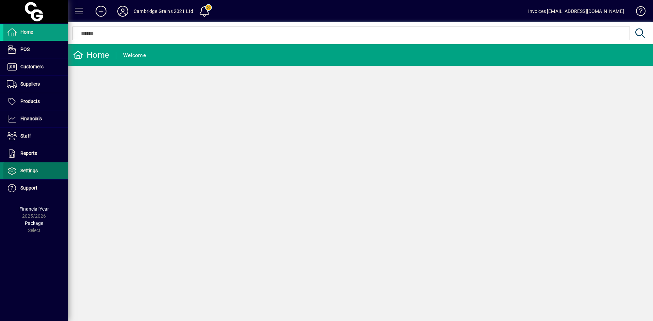
click at [26, 172] on span "Settings" at bounding box center [28, 170] width 17 height 5
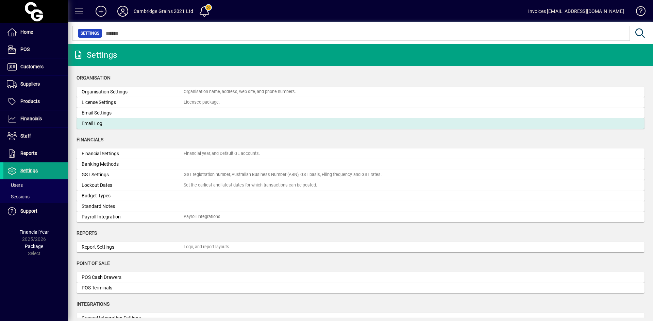
click at [99, 122] on div "Email Log" at bounding box center [133, 123] width 102 height 7
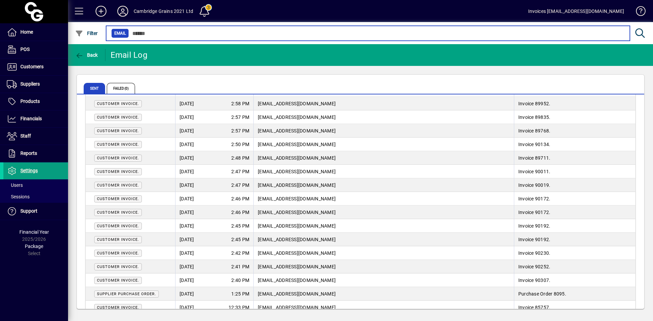
scroll to position [476, 0]
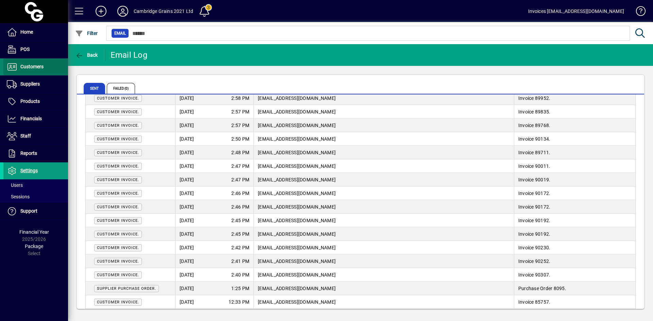
click at [24, 66] on span "Customers" at bounding box center [31, 66] width 23 height 5
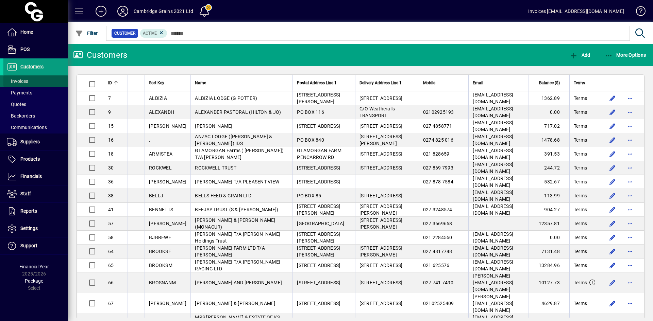
click at [17, 82] on span "Invoices" at bounding box center [17, 81] width 21 height 5
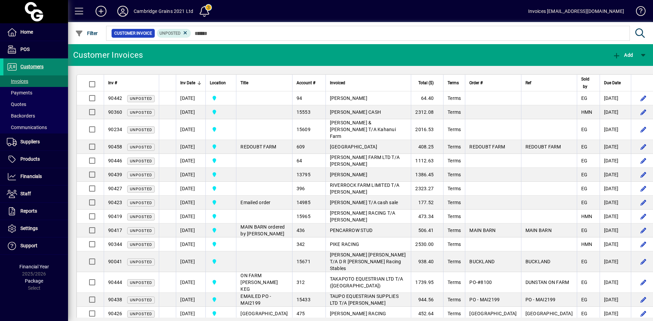
click at [30, 65] on span "Customers" at bounding box center [31, 66] width 23 height 5
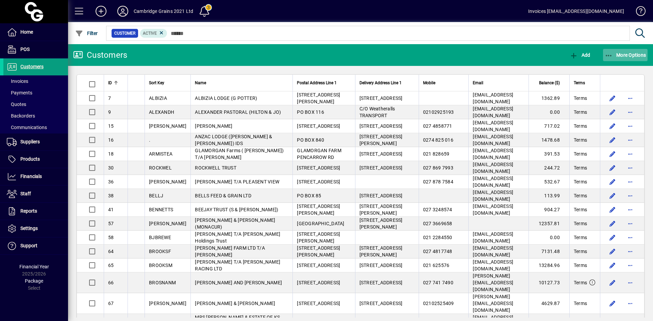
click at [617, 53] on span "More Options" at bounding box center [625, 54] width 41 height 5
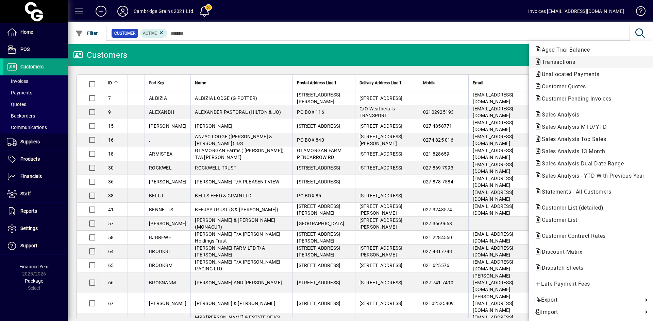
click at [565, 60] on span "Transactions" at bounding box center [556, 62] width 44 height 6
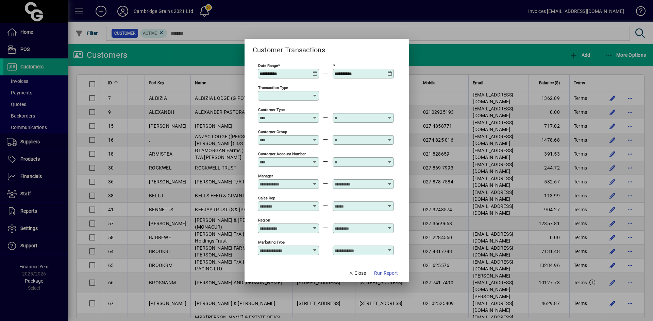
click at [316, 71] on icon at bounding box center [314, 71] width 5 height 0
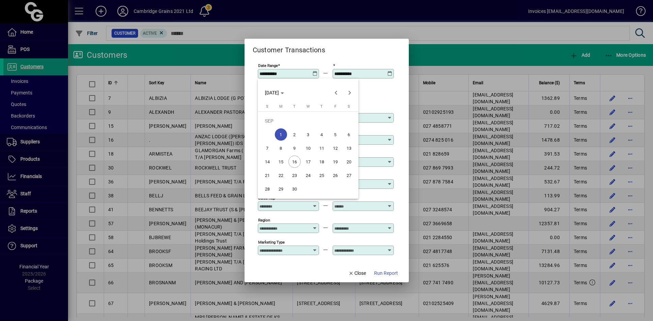
click at [269, 161] on span "14" at bounding box center [267, 162] width 12 height 12
type input "**********"
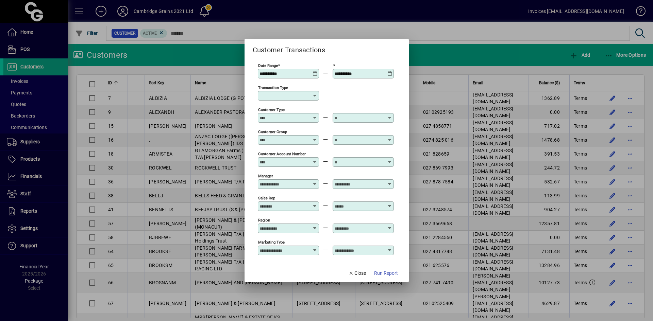
click at [388, 71] on icon at bounding box center [389, 71] width 5 height 0
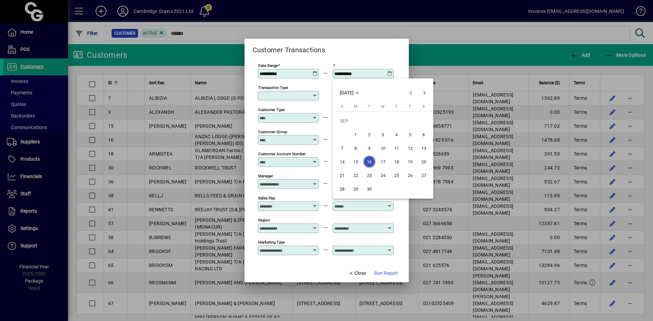
click at [369, 162] on span "16" at bounding box center [369, 162] width 12 height 12
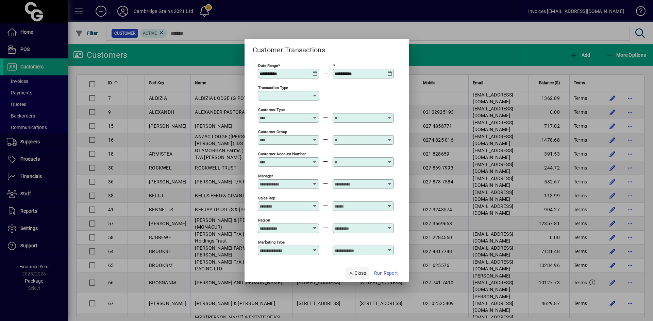
click at [354, 272] on span "Close" at bounding box center [357, 273] width 18 height 7
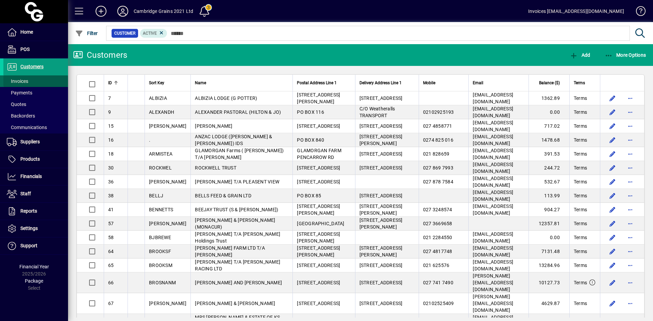
click at [23, 80] on span "Invoices" at bounding box center [17, 81] width 21 height 5
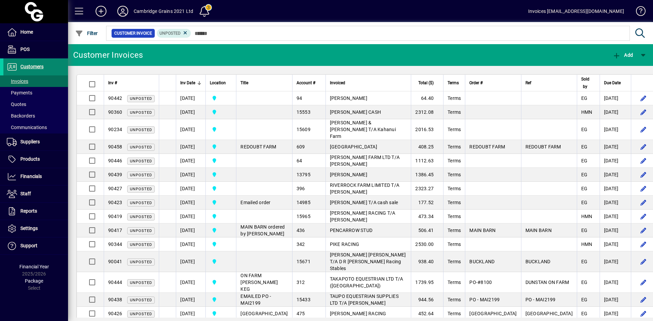
click at [27, 65] on span "Customers" at bounding box center [31, 66] width 23 height 5
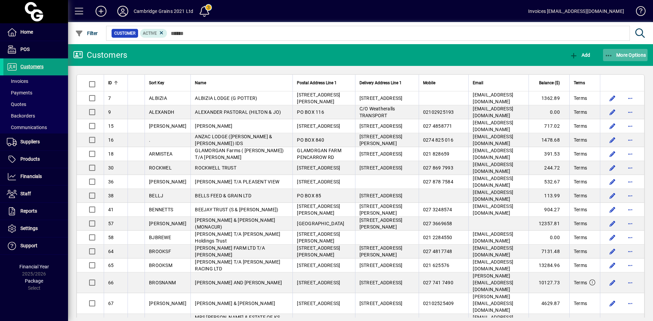
click at [611, 57] on icon "button" at bounding box center [609, 55] width 9 height 7
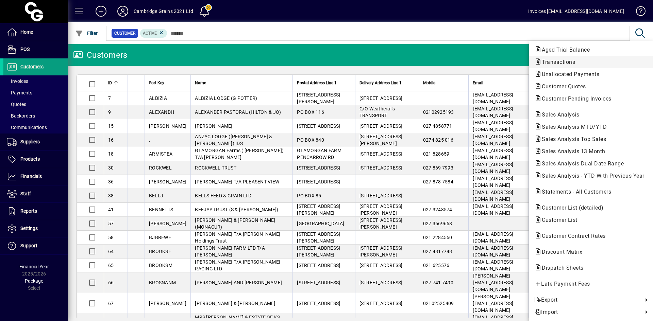
click at [560, 63] on span "Transactions" at bounding box center [556, 62] width 44 height 6
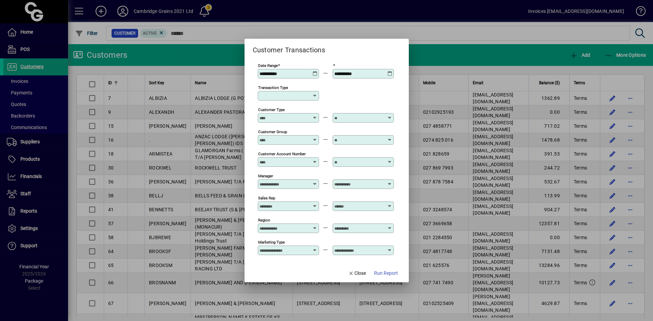
click at [315, 71] on icon at bounding box center [314, 71] width 5 height 0
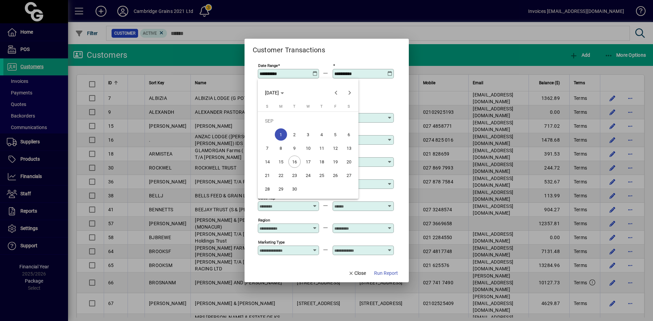
click at [268, 161] on span "14" at bounding box center [267, 162] width 12 height 12
type input "**********"
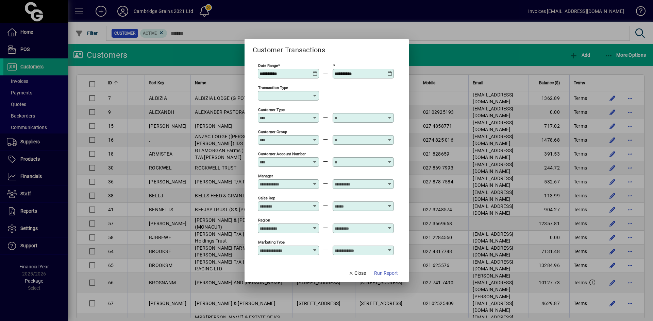
click at [388, 71] on icon at bounding box center [389, 71] width 5 height 0
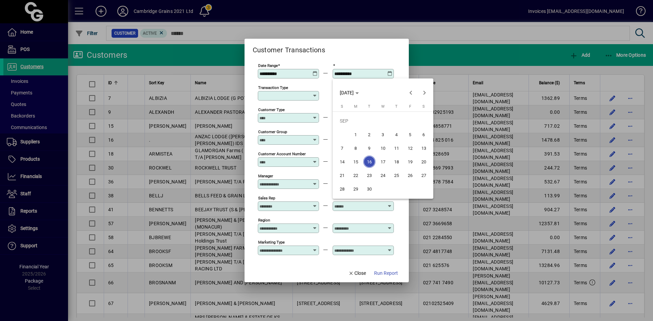
click at [354, 159] on span "15" at bounding box center [356, 162] width 12 height 12
type input "**********"
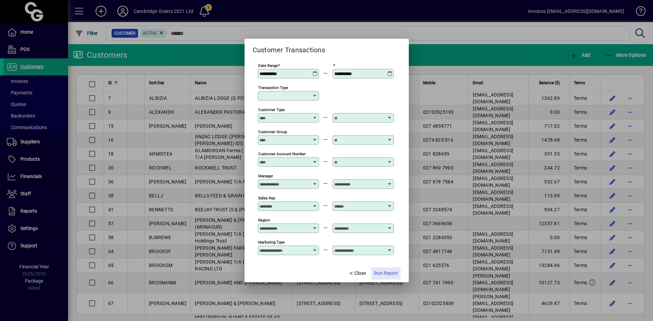
click at [389, 273] on span "Run Report" at bounding box center [386, 273] width 24 height 7
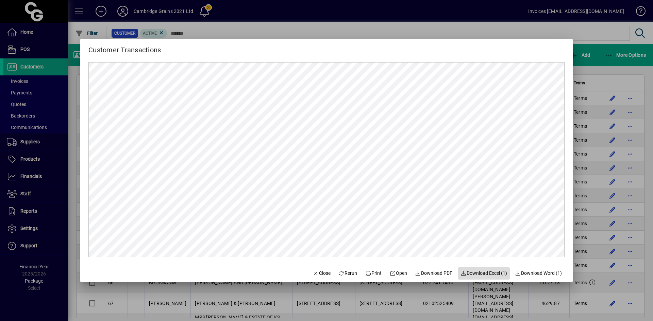
click at [486, 272] on span "Download Excel (1)" at bounding box center [483, 273] width 47 height 7
click at [489, 273] on span "Download Excel (1)" at bounding box center [483, 273] width 47 height 7
click at [316, 272] on span "Close" at bounding box center [322, 273] width 18 height 7
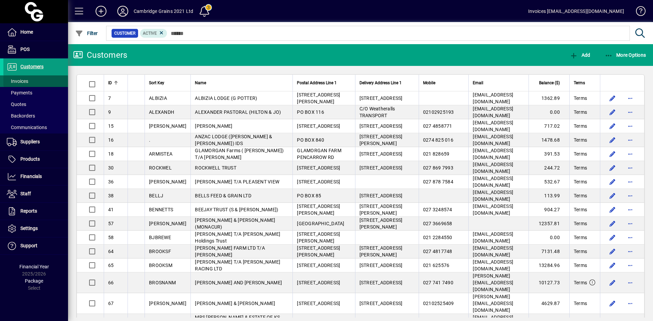
click at [24, 79] on span "Invoices" at bounding box center [17, 81] width 21 height 5
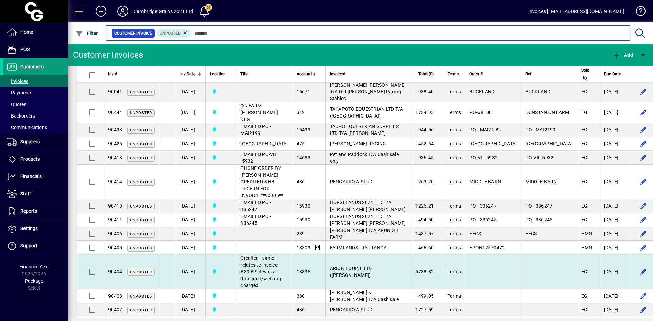
scroll to position [204, 0]
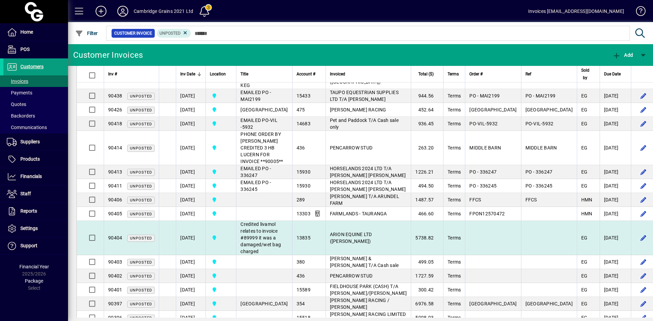
click at [351, 259] on span "KARYN & HAMISH MCQUADE T/A Cash sale" at bounding box center [364, 262] width 69 height 12
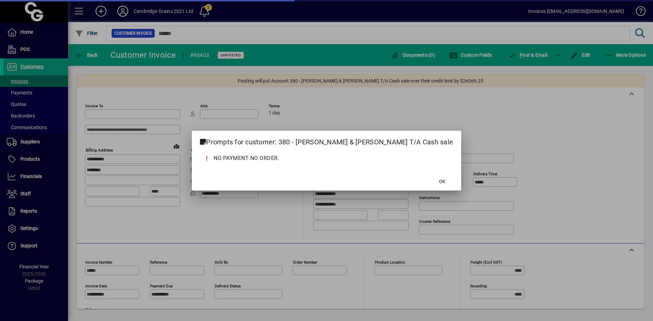
type input "**********"
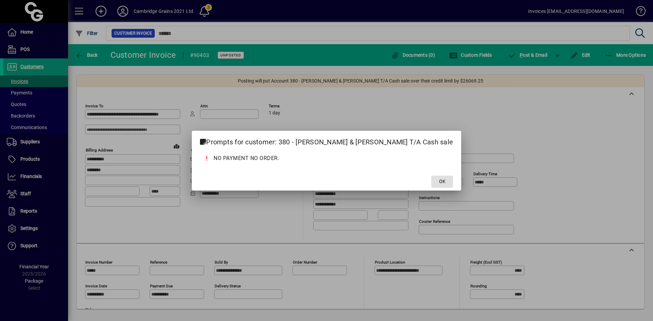
click at [439, 179] on span "OK" at bounding box center [442, 181] width 6 height 7
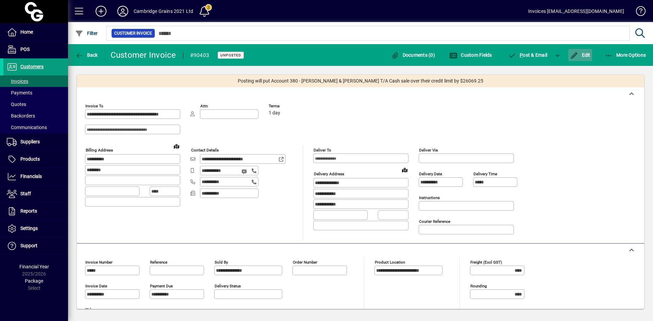
click at [576, 53] on icon "button" at bounding box center [574, 55] width 9 height 7
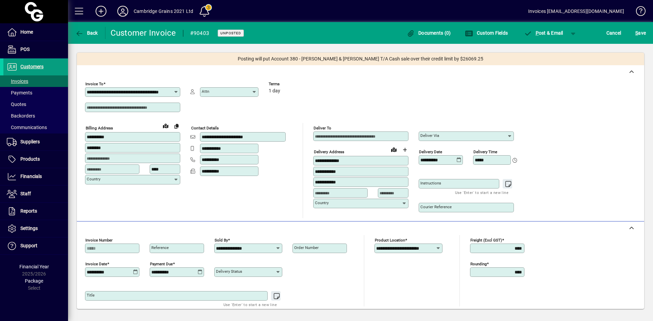
click at [116, 298] on textarea "Title" at bounding box center [177, 295] width 181 height 5
type textarea "**********"
click at [641, 32] on span "S ave" at bounding box center [640, 33] width 11 height 11
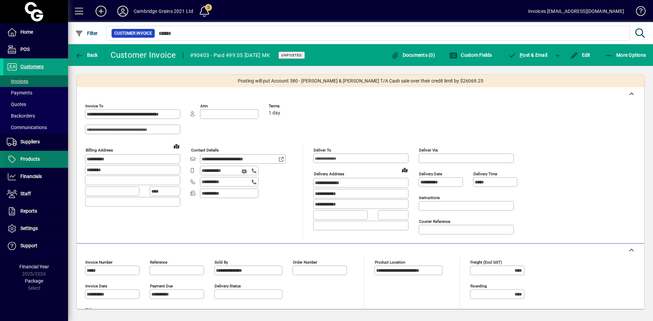
drag, startPoint x: 32, startPoint y: 140, endPoint x: 26, endPoint y: 156, distance: 16.7
click at [32, 140] on span "Suppliers" at bounding box center [29, 141] width 19 height 5
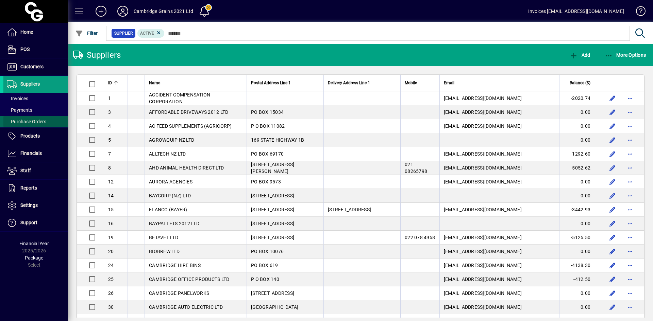
click at [25, 120] on span "Purchase Orders" at bounding box center [26, 121] width 39 height 5
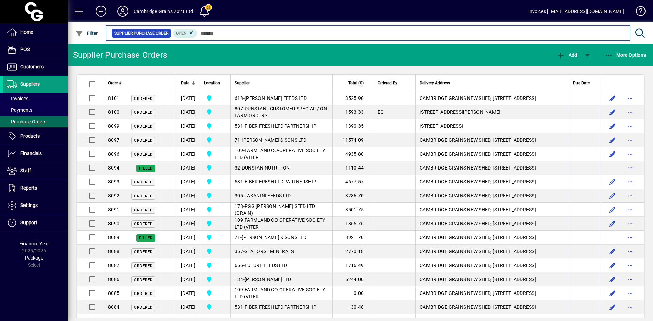
click at [228, 34] on input "text" at bounding box center [410, 34] width 427 height 10
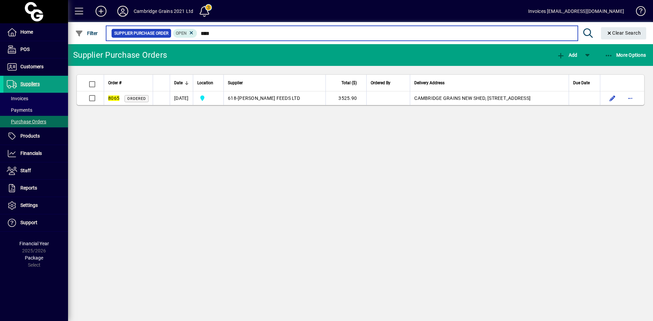
type input "****"
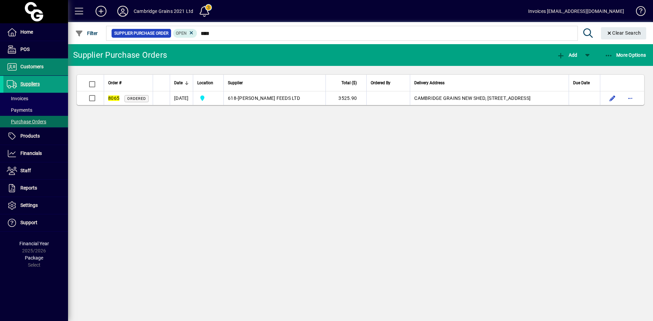
drag, startPoint x: 36, startPoint y: 65, endPoint x: 33, endPoint y: 78, distance: 13.3
click at [36, 65] on span "Customers" at bounding box center [31, 66] width 23 height 5
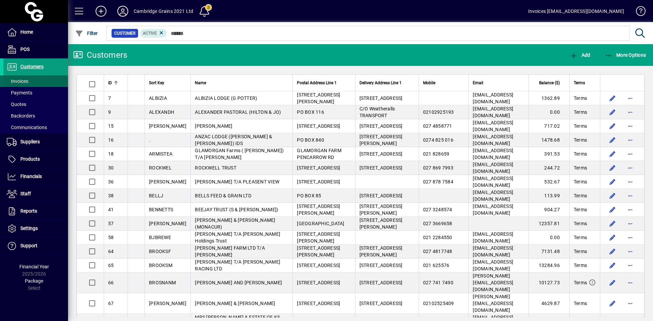
click at [26, 82] on span "Invoices" at bounding box center [17, 81] width 21 height 5
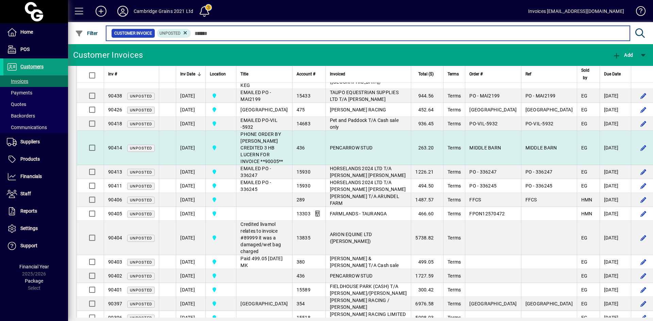
scroll to position [238, 0]
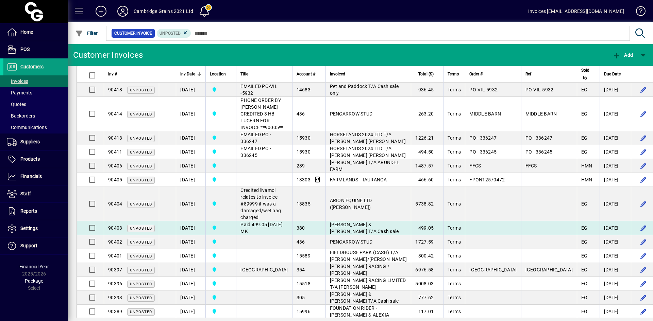
click at [339, 229] on span "[PERSON_NAME] & [PERSON_NAME] T/A Cash sale" at bounding box center [364, 228] width 69 height 12
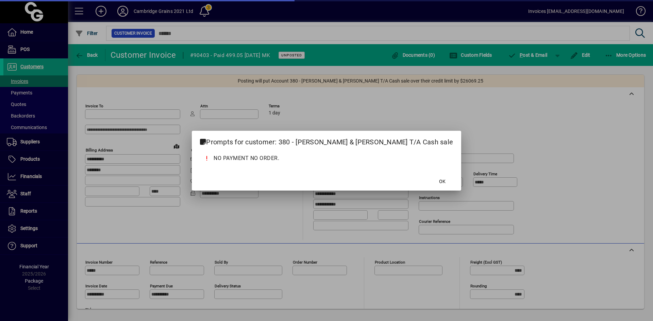
type input "**********"
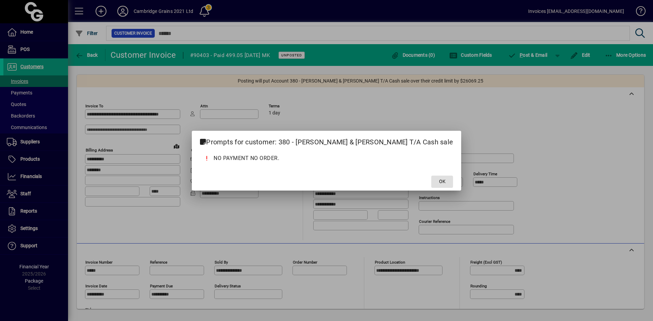
click at [439, 180] on span "OK" at bounding box center [442, 181] width 6 height 7
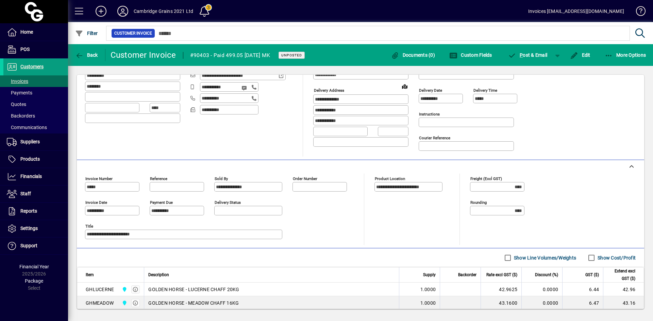
scroll to position [168, 0]
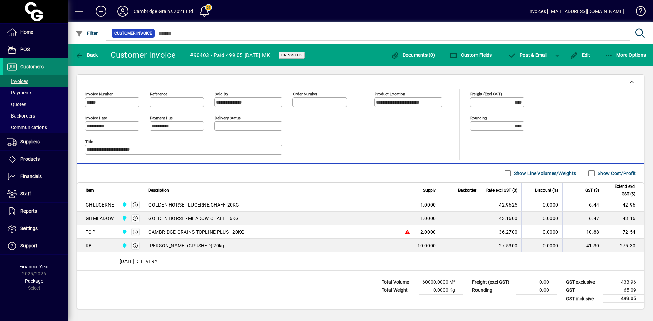
click at [43, 65] on span "Customers" at bounding box center [31, 66] width 23 height 5
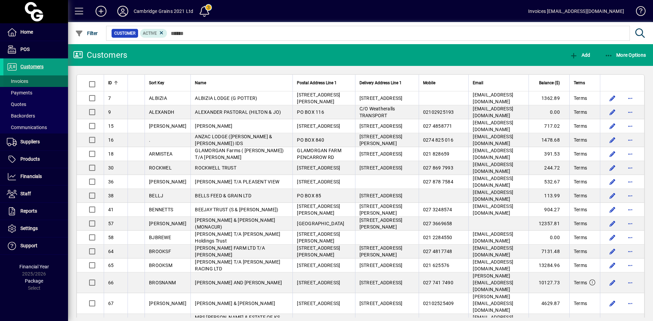
click at [33, 78] on span at bounding box center [35, 81] width 65 height 16
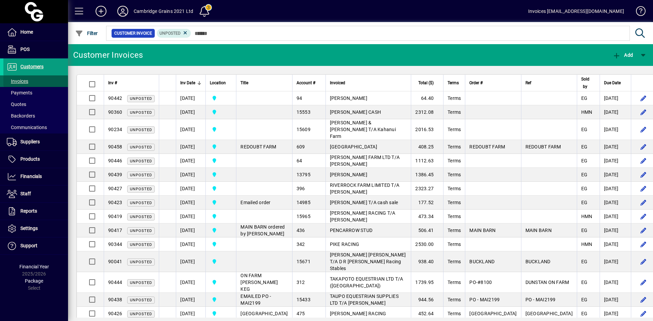
click at [20, 81] on span "Invoices" at bounding box center [17, 81] width 21 height 5
drag, startPoint x: 186, startPoint y: 35, endPoint x: 193, endPoint y: 34, distance: 7.6
click at [186, 35] on icon at bounding box center [185, 33] width 6 height 6
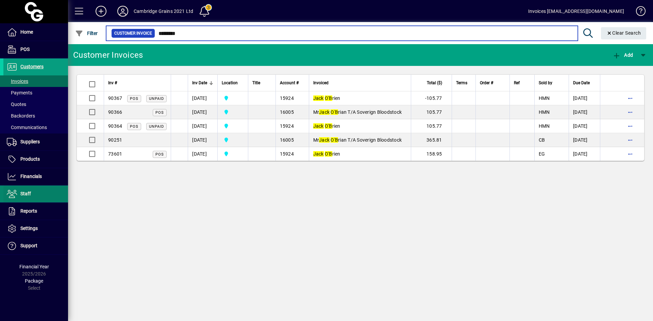
type input "********"
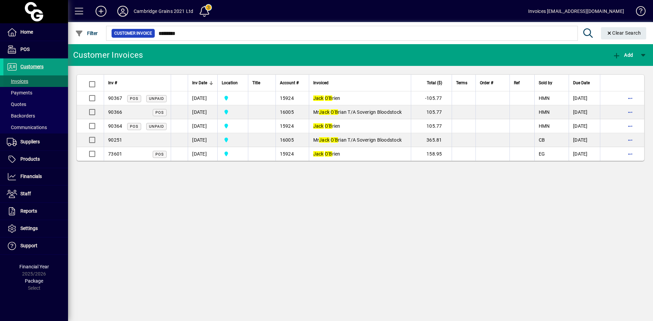
click at [39, 84] on span at bounding box center [35, 81] width 65 height 16
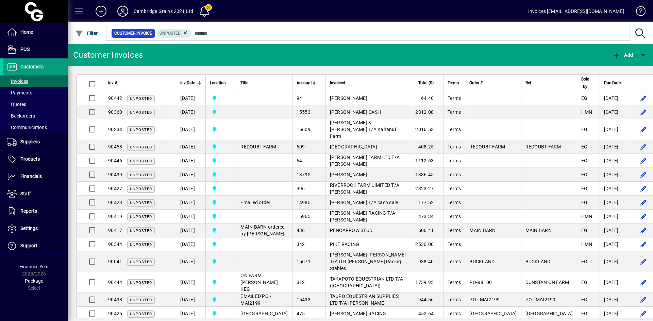
click at [182, 34] on icon at bounding box center [185, 33] width 6 height 6
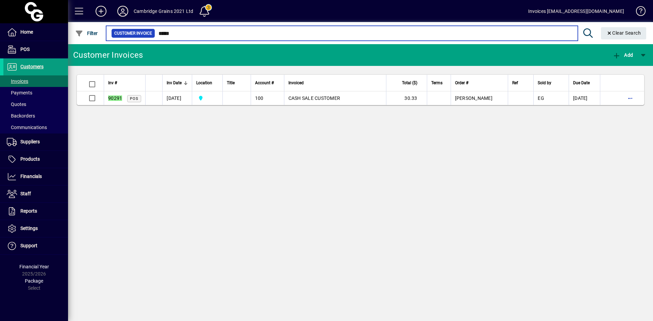
drag, startPoint x: 183, startPoint y: 34, endPoint x: 140, endPoint y: 28, distance: 43.3
click at [140, 29] on mat-form-field "Customer Invoice ***** Clear Search" at bounding box center [377, 33] width 544 height 22
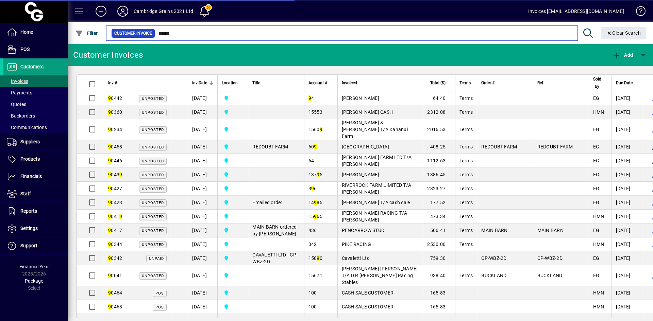
type input "*****"
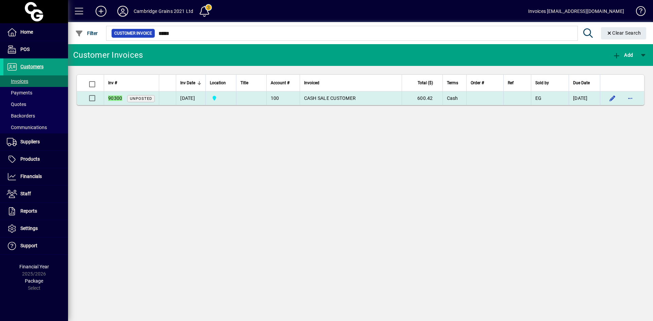
click at [189, 97] on td "15/09/2025" at bounding box center [191, 98] width 30 height 14
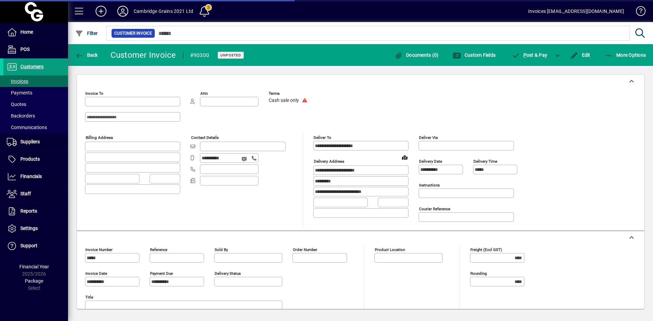
type input "**********"
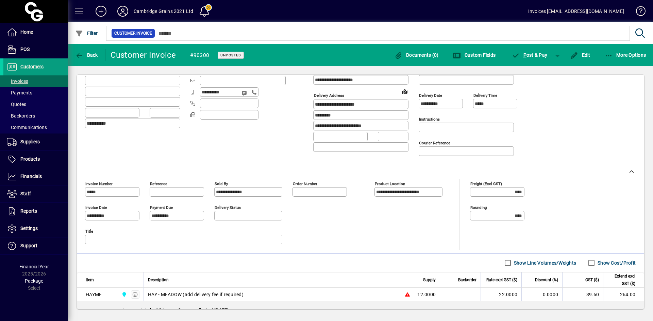
scroll to position [68, 0]
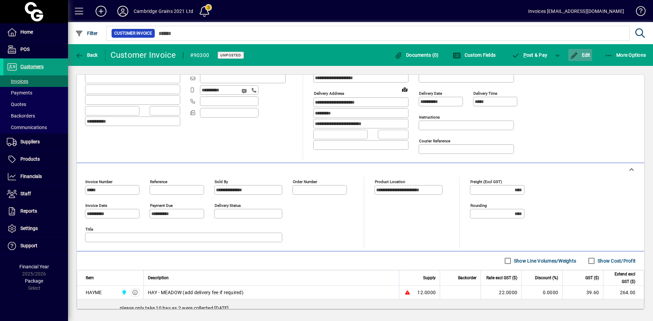
click at [580, 54] on span "Edit" at bounding box center [580, 54] width 20 height 5
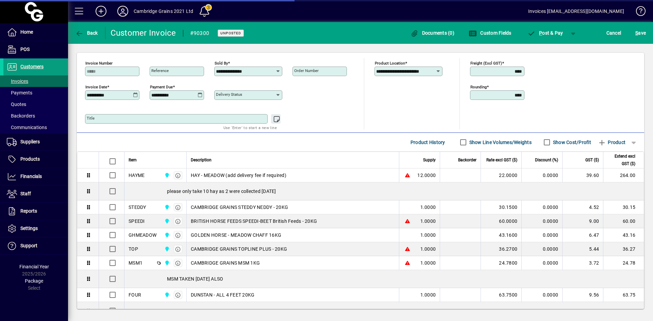
scroll to position [170, 0]
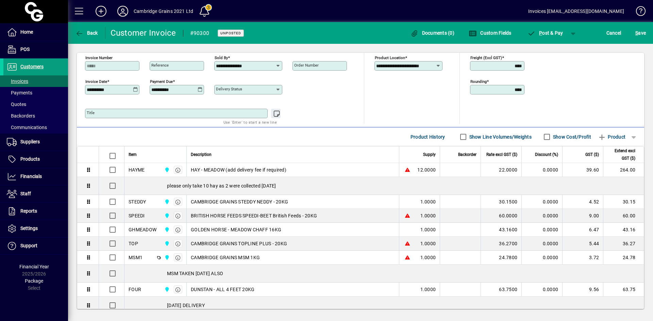
click at [119, 113] on textarea "Title" at bounding box center [177, 113] width 181 height 5
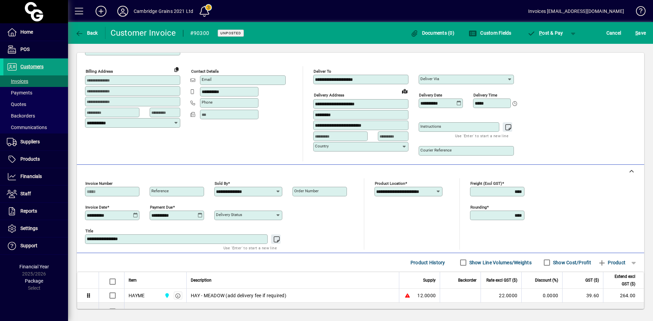
scroll to position [0, 0]
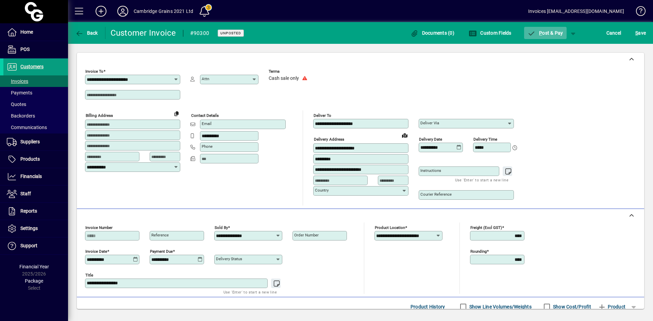
type textarea "**********"
click at [547, 33] on span "P ost & Pay" at bounding box center [545, 32] width 36 height 5
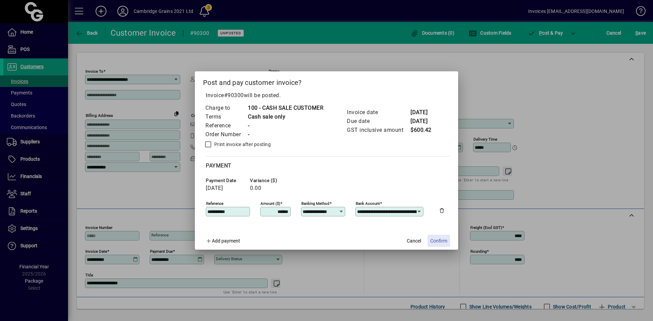
click at [444, 238] on span "Confirm" at bounding box center [438, 241] width 17 height 7
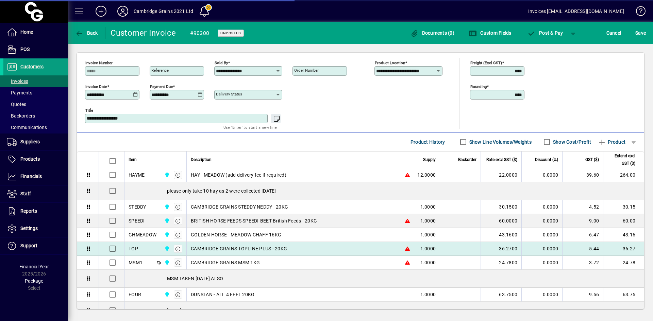
scroll to position [214, 0]
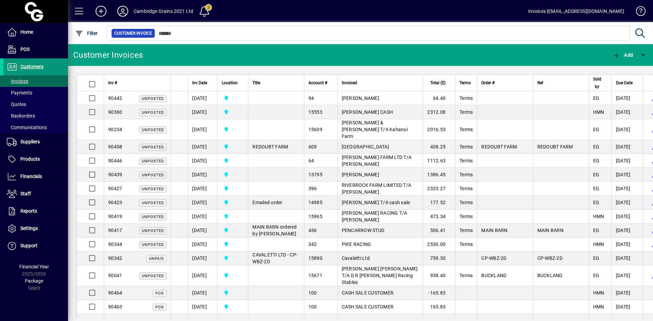
click at [27, 67] on span "Customers" at bounding box center [31, 66] width 23 height 5
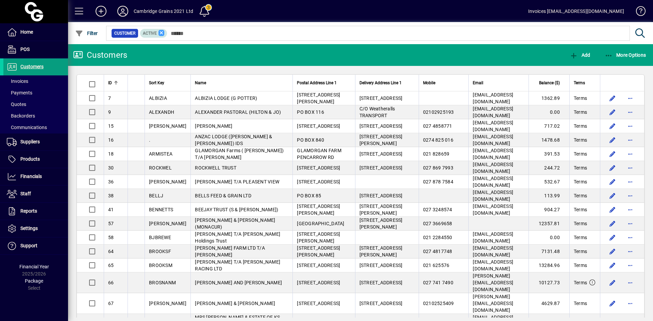
click at [161, 32] on icon at bounding box center [161, 33] width 6 height 6
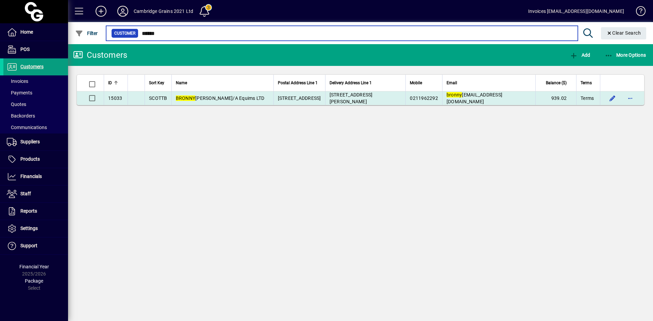
type input "******"
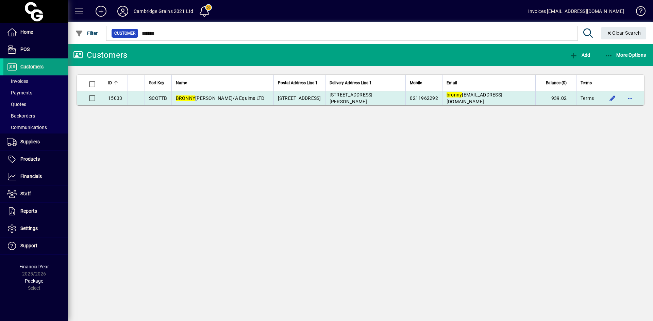
click at [206, 98] on span "[PERSON_NAME] T/A Equims LTD" at bounding box center [220, 98] width 89 height 5
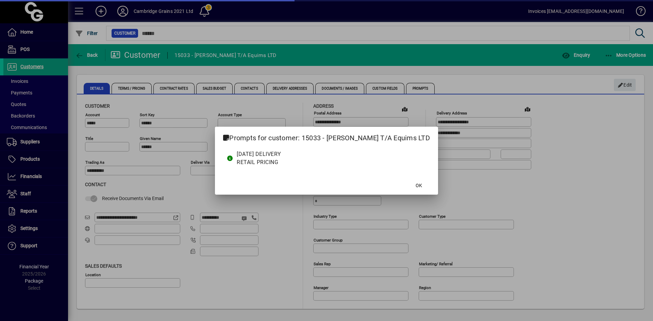
type input "**********"
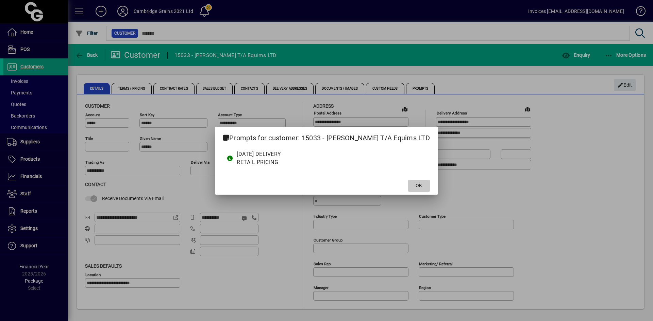
click at [416, 186] on span "OK" at bounding box center [419, 185] width 6 height 7
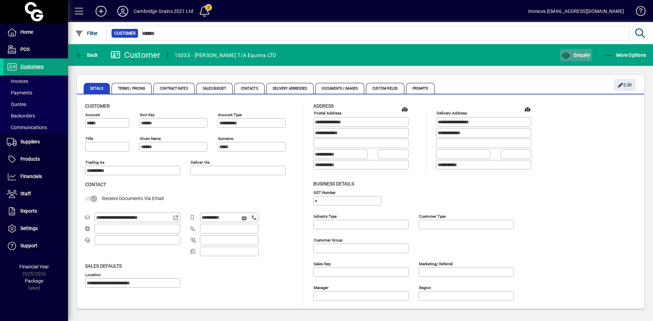
click at [575, 53] on span "Enquiry" at bounding box center [576, 54] width 28 height 5
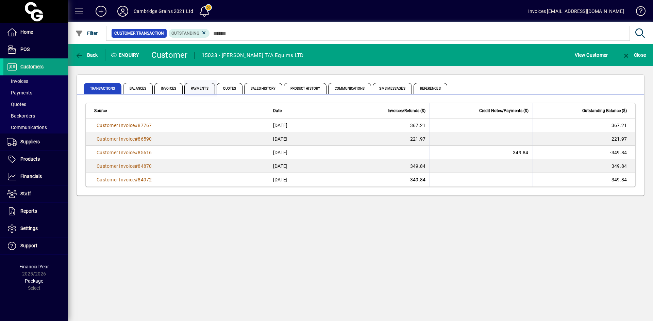
click at [198, 88] on span "Payments" at bounding box center [199, 88] width 31 height 11
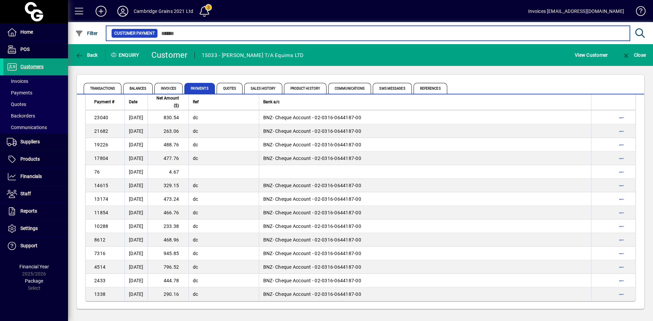
scroll to position [281, 0]
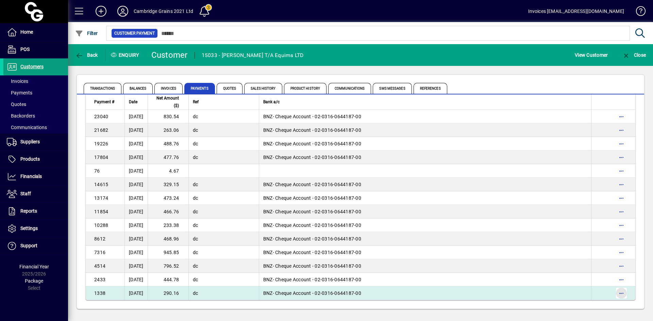
click at [615, 293] on span "button" at bounding box center [621, 293] width 16 height 16
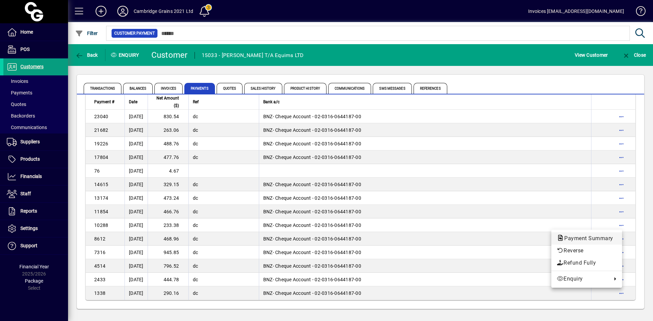
click at [603, 238] on span "Payment Summary" at bounding box center [587, 238] width 60 height 6
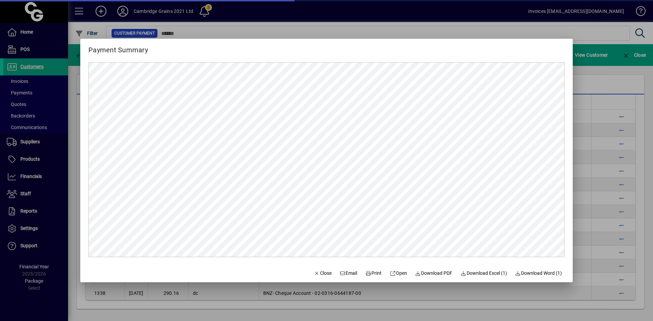
scroll to position [0, 0]
click at [323, 270] on span "Close" at bounding box center [323, 273] width 18 height 7
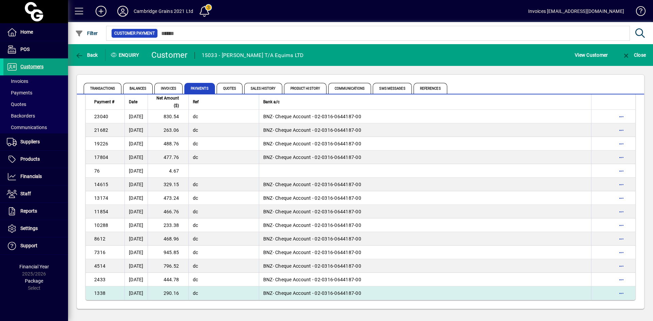
click at [325, 294] on span "BNZ- Cheque Account - 02-0316-0644187-00" at bounding box center [312, 293] width 98 height 5
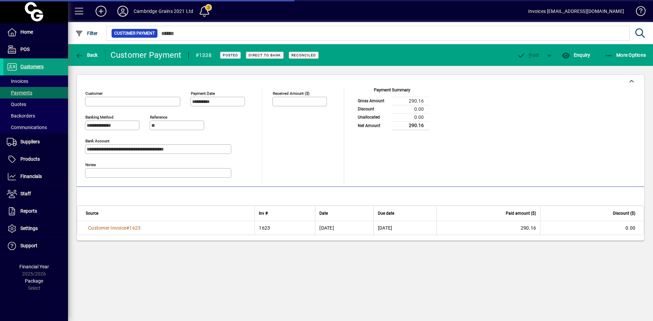
type input "**********"
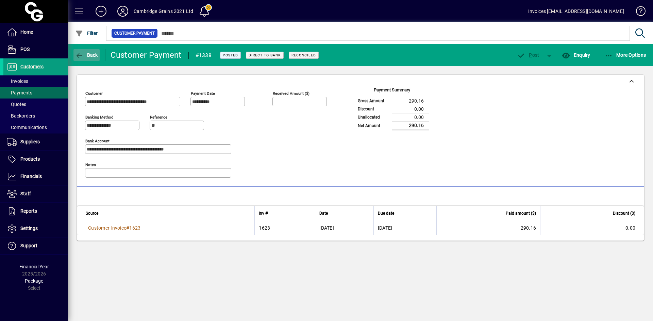
click at [80, 54] on icon "button" at bounding box center [79, 55] width 9 height 7
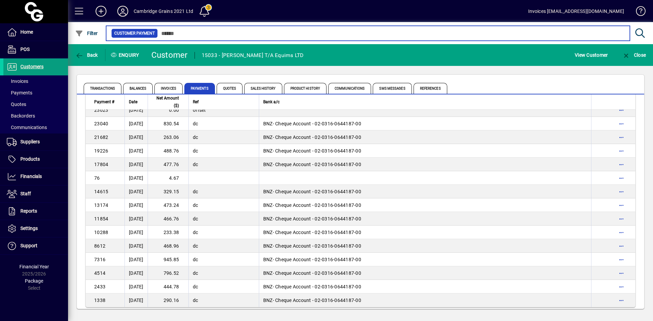
scroll to position [281, 0]
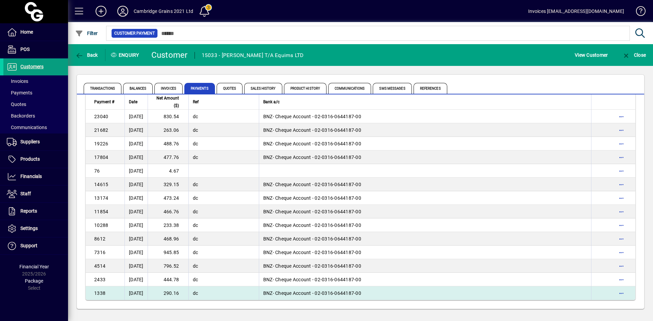
click at [101, 289] on td "1338" at bounding box center [105, 294] width 39 height 14
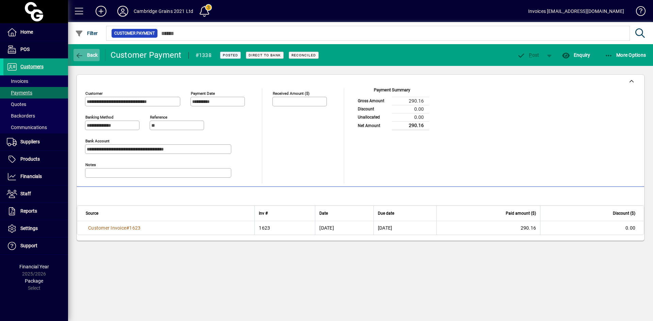
click at [81, 53] on icon "button" at bounding box center [79, 55] width 9 height 7
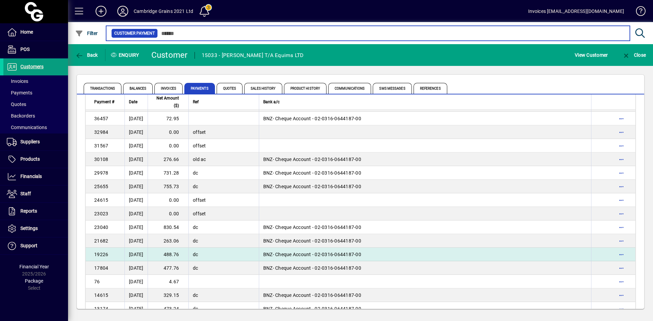
scroll to position [281, 0]
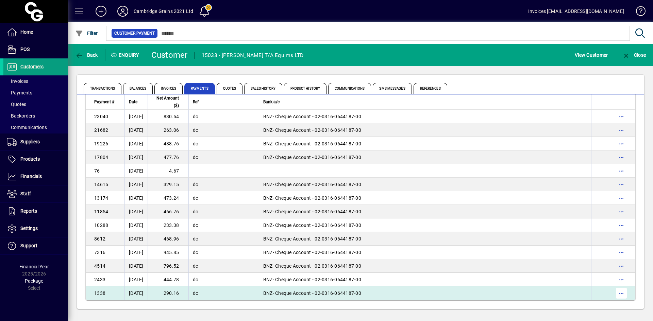
click at [615, 295] on span "button" at bounding box center [621, 293] width 16 height 16
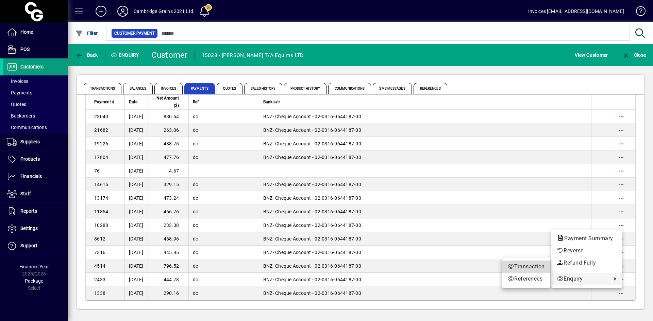
click at [518, 266] on span "Transaction" at bounding box center [525, 267] width 37 height 8
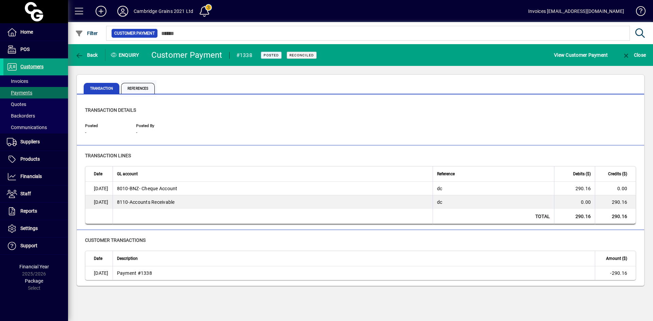
click at [139, 89] on span "References" at bounding box center [138, 88] width 34 height 11
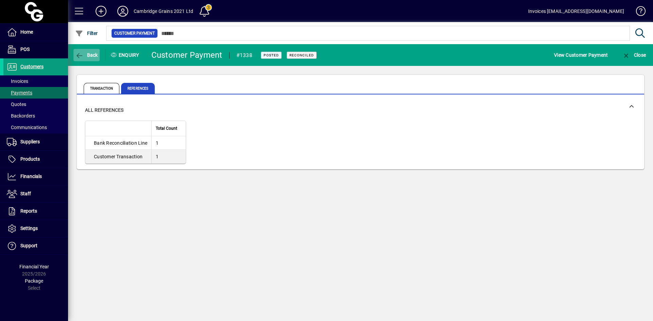
click at [81, 59] on span "button" at bounding box center [86, 55] width 26 height 16
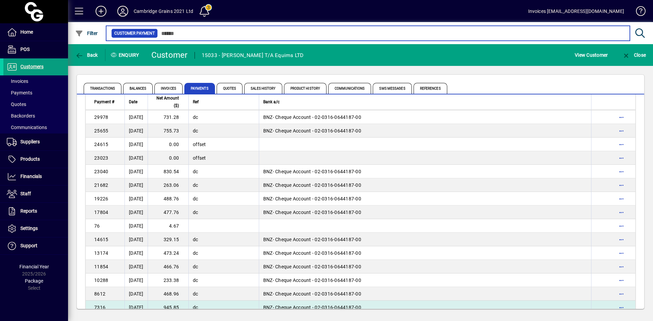
scroll to position [281, 0]
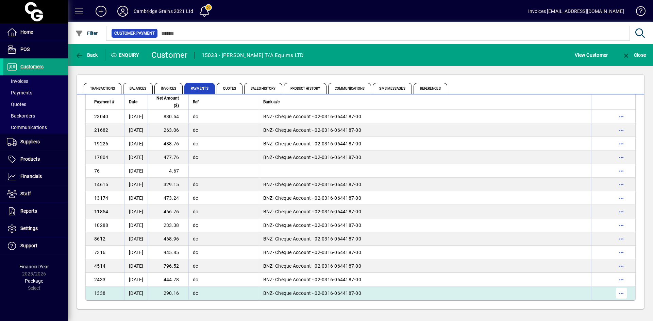
click at [620, 293] on span "button" at bounding box center [621, 293] width 16 height 16
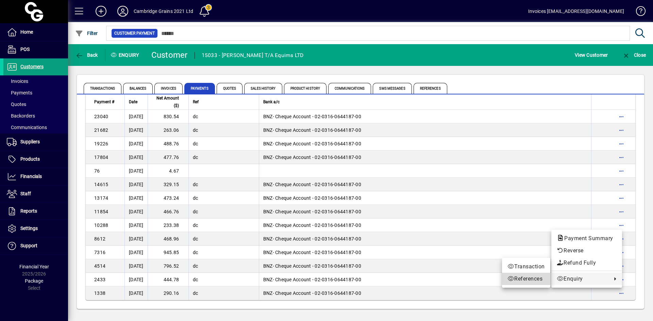
click at [526, 278] on span "References" at bounding box center [525, 279] width 37 height 8
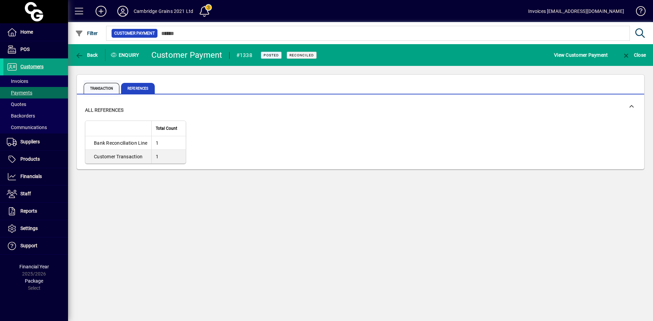
click at [116, 90] on span "Transaction" at bounding box center [102, 88] width 36 height 11
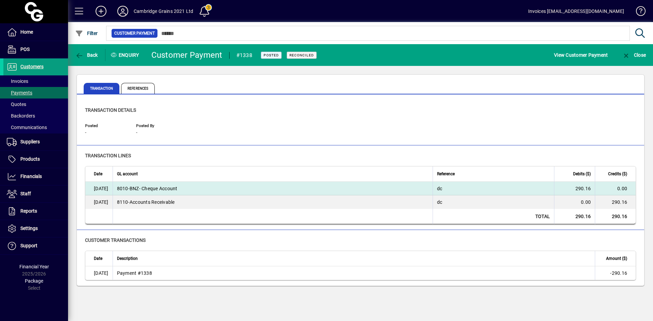
click at [178, 187] on span "8010 - BNZ- Cheque Account" at bounding box center [147, 188] width 61 height 7
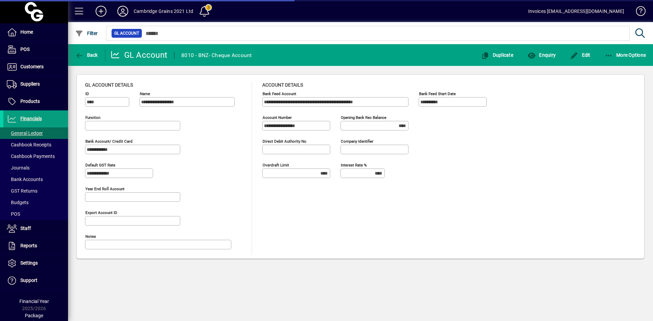
type input "**********"
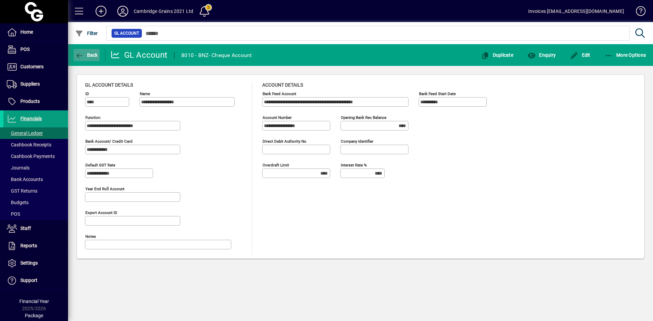
click at [79, 54] on icon "button" at bounding box center [79, 55] width 9 height 7
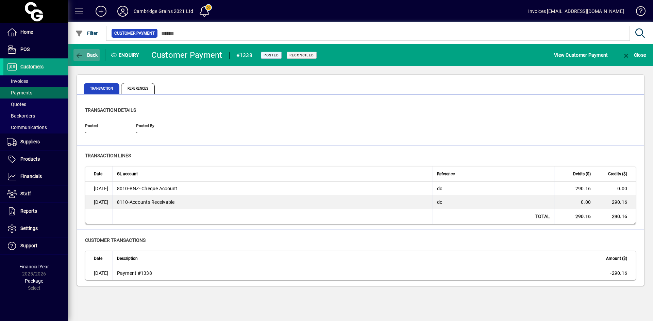
click at [77, 55] on icon "button" at bounding box center [79, 55] width 9 height 7
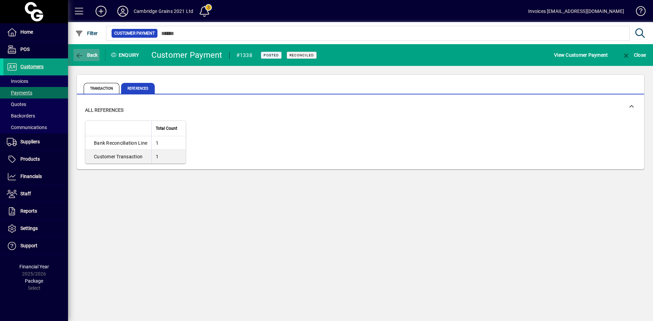
click at [78, 54] on icon "button" at bounding box center [79, 55] width 9 height 7
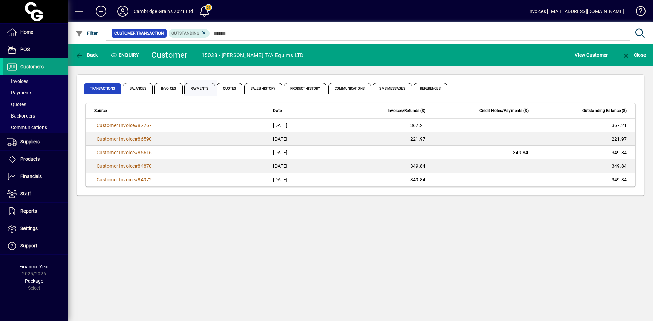
click at [196, 88] on span "Payments" at bounding box center [199, 88] width 31 height 11
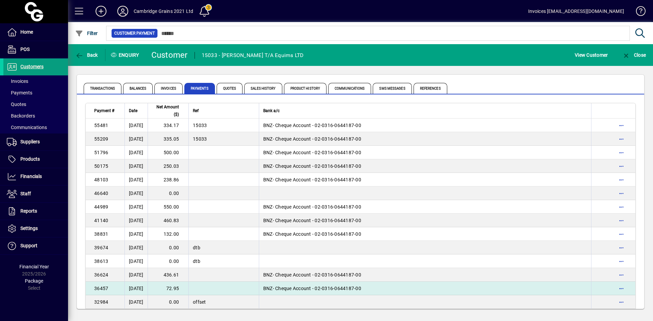
click at [142, 288] on td "12/02/2024" at bounding box center [135, 289] width 23 height 14
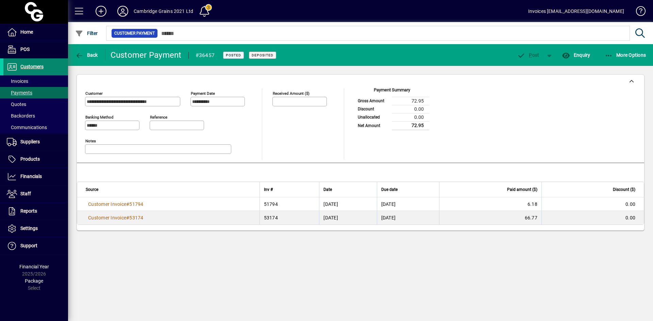
click at [37, 67] on span "Customers" at bounding box center [31, 66] width 23 height 5
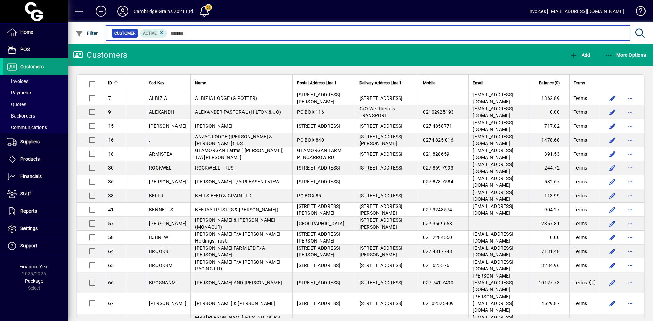
paste input "**********"
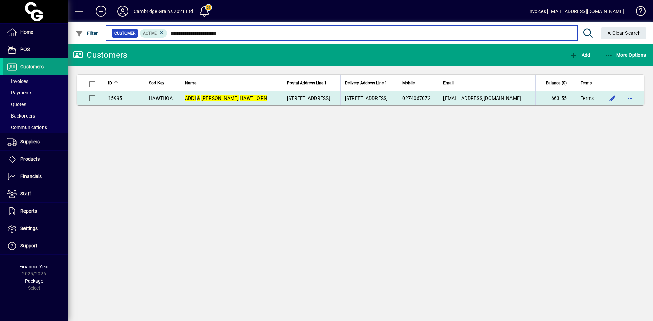
type input "**********"
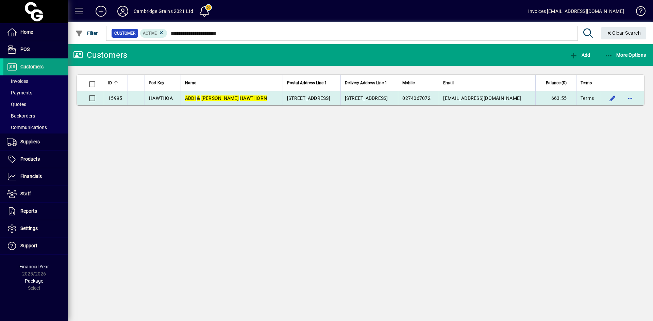
click at [223, 98] on span "ADDI & BONNIE HAWTHORN" at bounding box center [226, 98] width 82 height 5
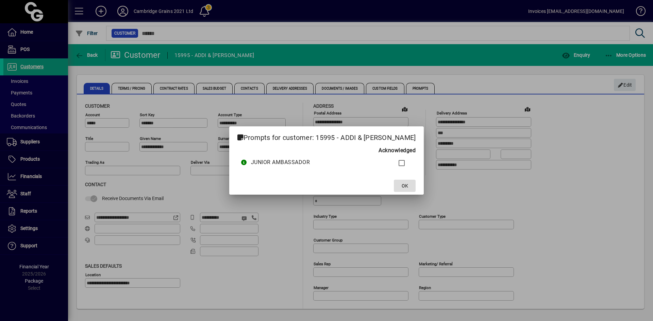
click at [408, 185] on span "OK" at bounding box center [405, 186] width 6 height 7
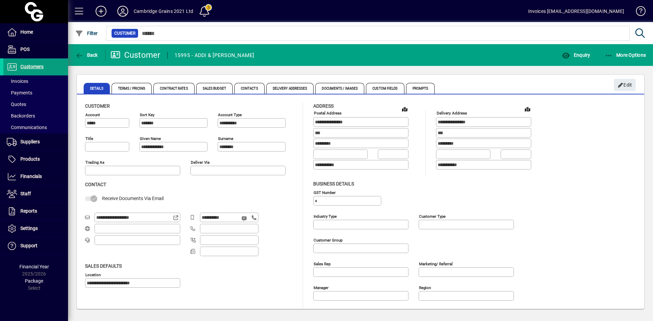
click at [131, 162] on div "Trading as" at bounding box center [132, 167] width 95 height 16
drag, startPoint x: 368, startPoint y: 121, endPoint x: 290, endPoint y: 115, distance: 77.7
click at [301, 120] on div "**********" at bounding box center [360, 217] width 551 height 228
drag, startPoint x: 152, startPoint y: 219, endPoint x: 84, endPoint y: 216, distance: 68.1
click at [84, 216] on div "**********" at bounding box center [360, 215] width 567 height 238
